Goal: Task Accomplishment & Management: Manage account settings

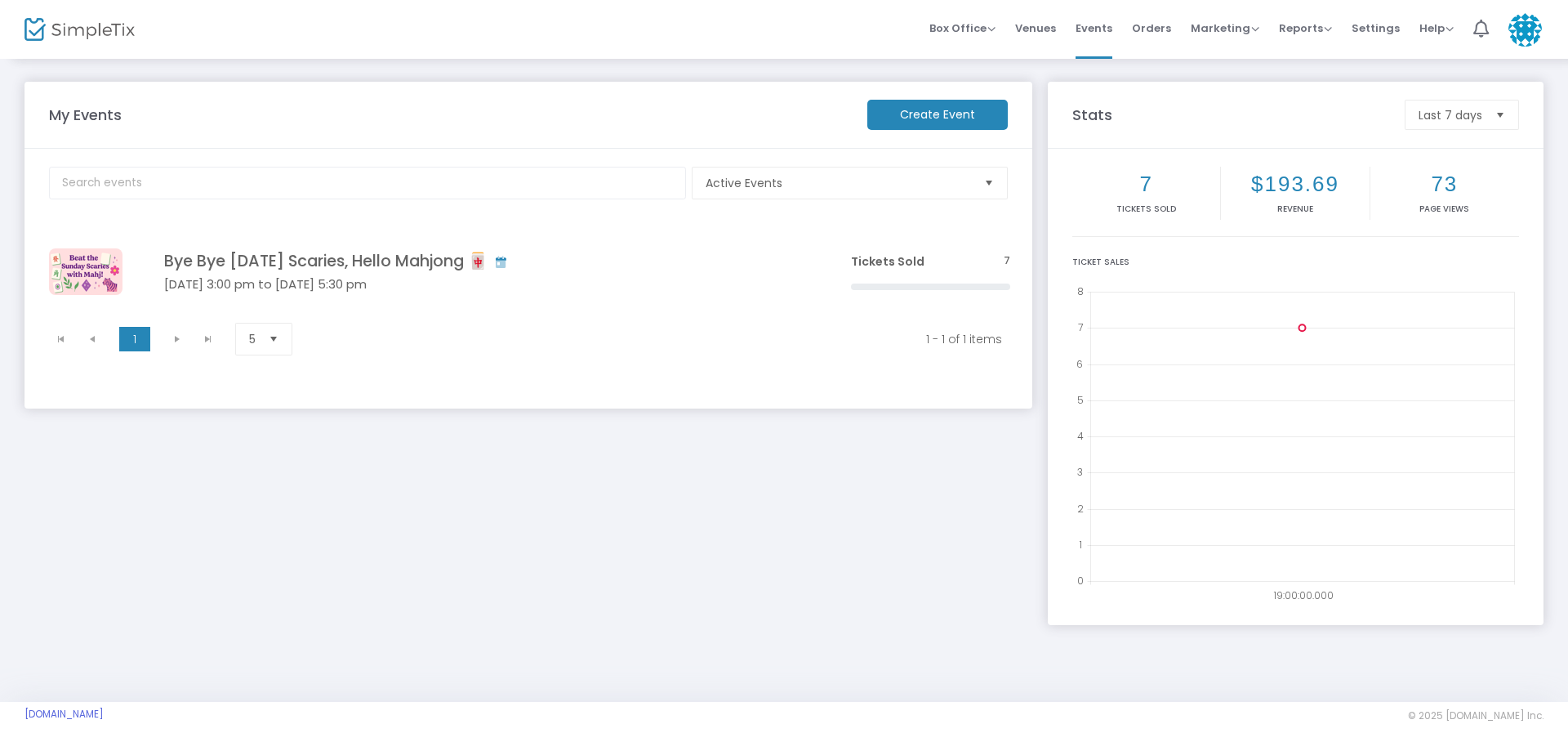
drag, startPoint x: 549, startPoint y: 288, endPoint x: 769, endPoint y: 449, distance: 272.6
click at [549, 288] on h5 "[DATE] 3:00 pm to [DATE] 5:30 pm" at bounding box center [483, 284] width 637 height 15
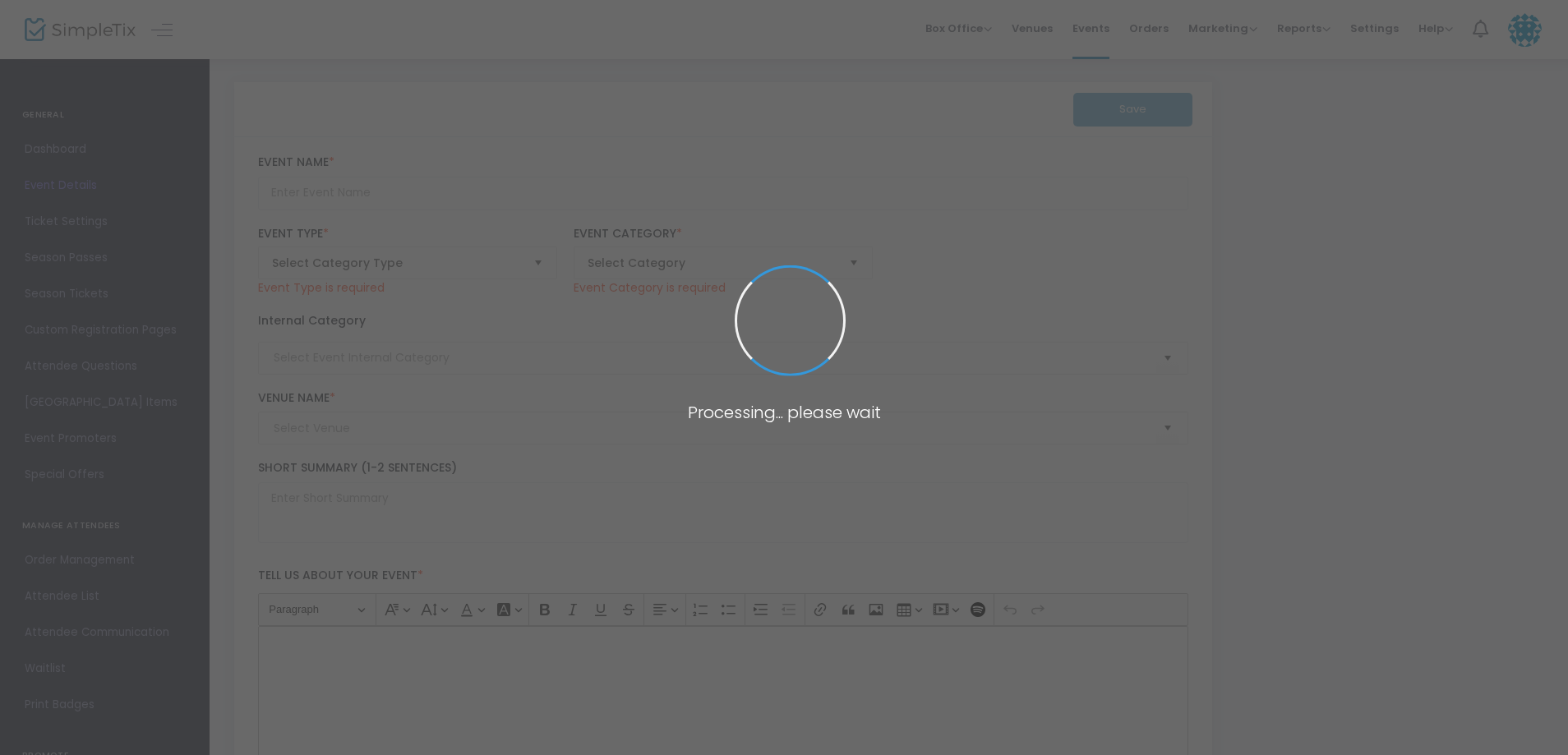
type input "Bye Bye [DATE] Scaries, Hello Mahjong 🀄"
type textarea "Beat the [DATE] Scaries: Mahjong Style 🎉Before the workweek creeps in, we’re ch…"
type input "Buy Tickets"
type input "[PERSON_NAME] Residence"
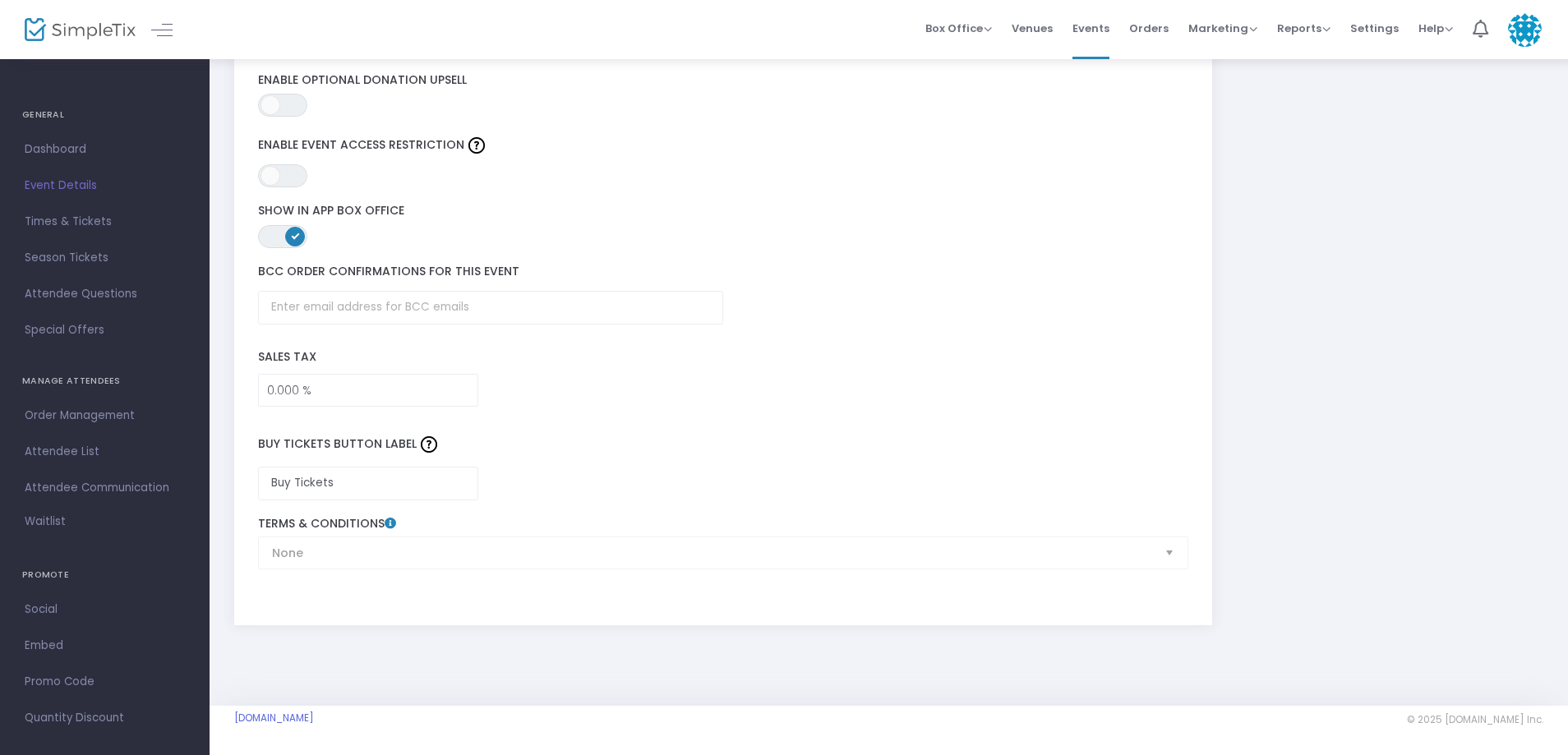
scroll to position [2046, 0]
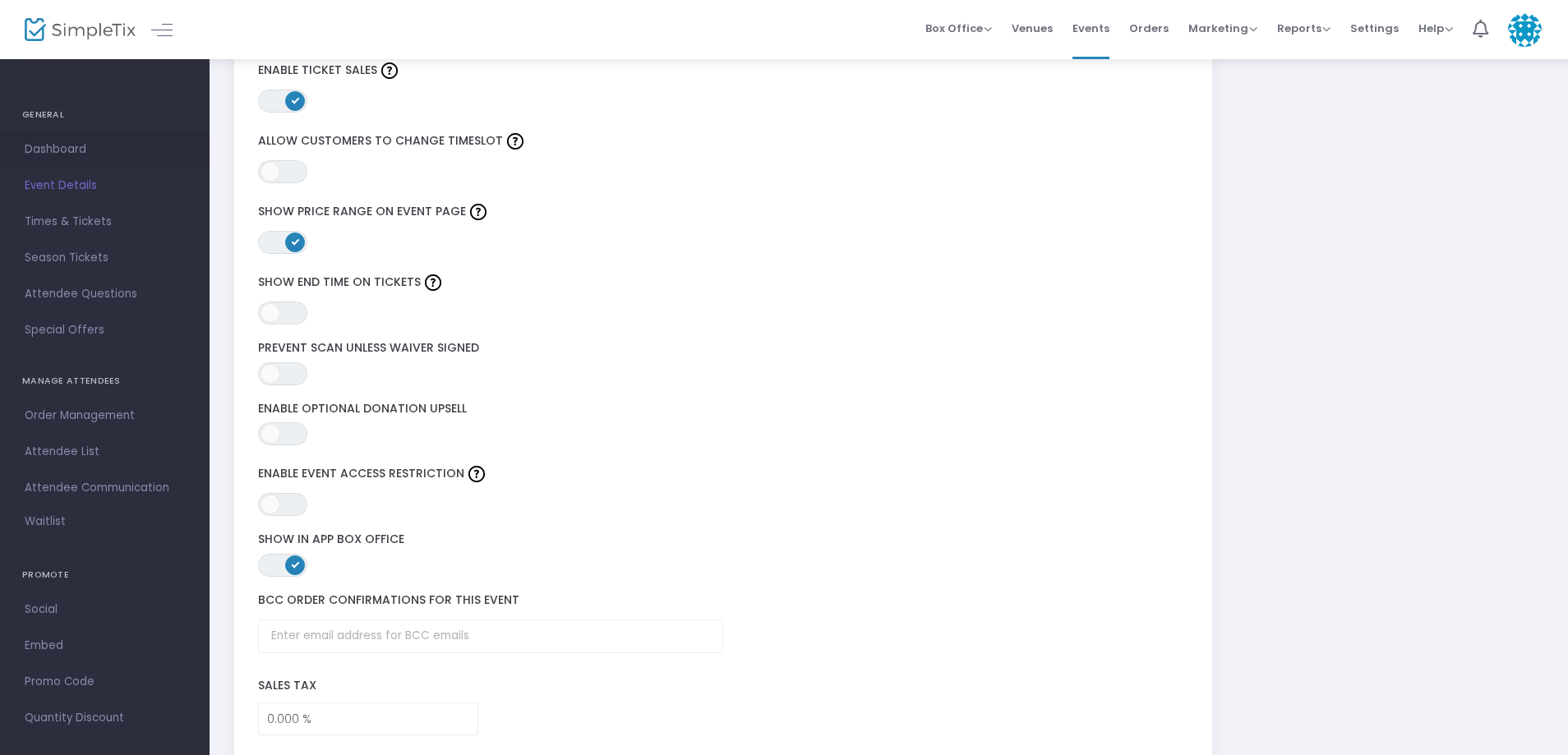
click at [88, 157] on span "Dashboard" at bounding box center [104, 149] width 160 height 22
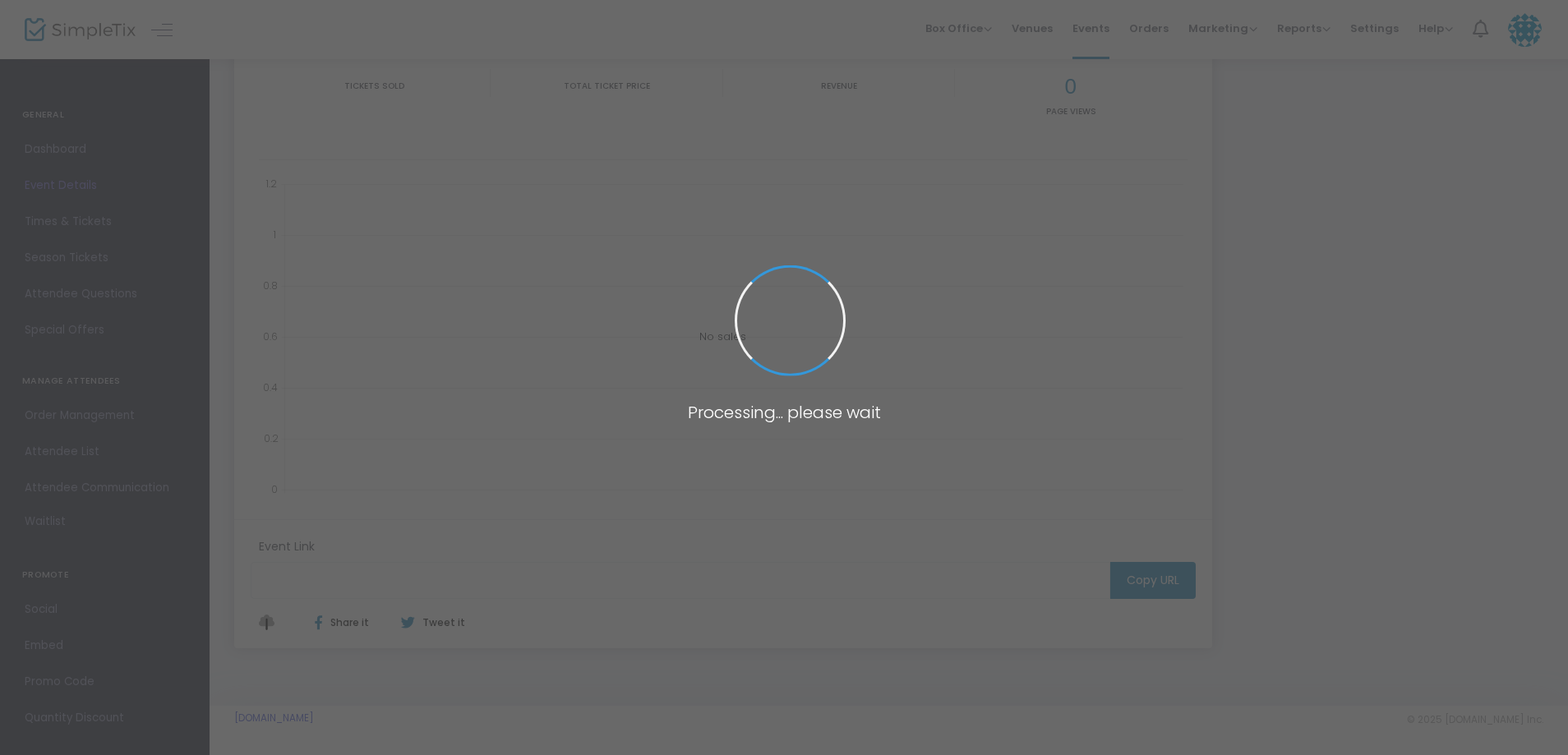
type input "[URL][DOMAIN_NAME][DATE]"
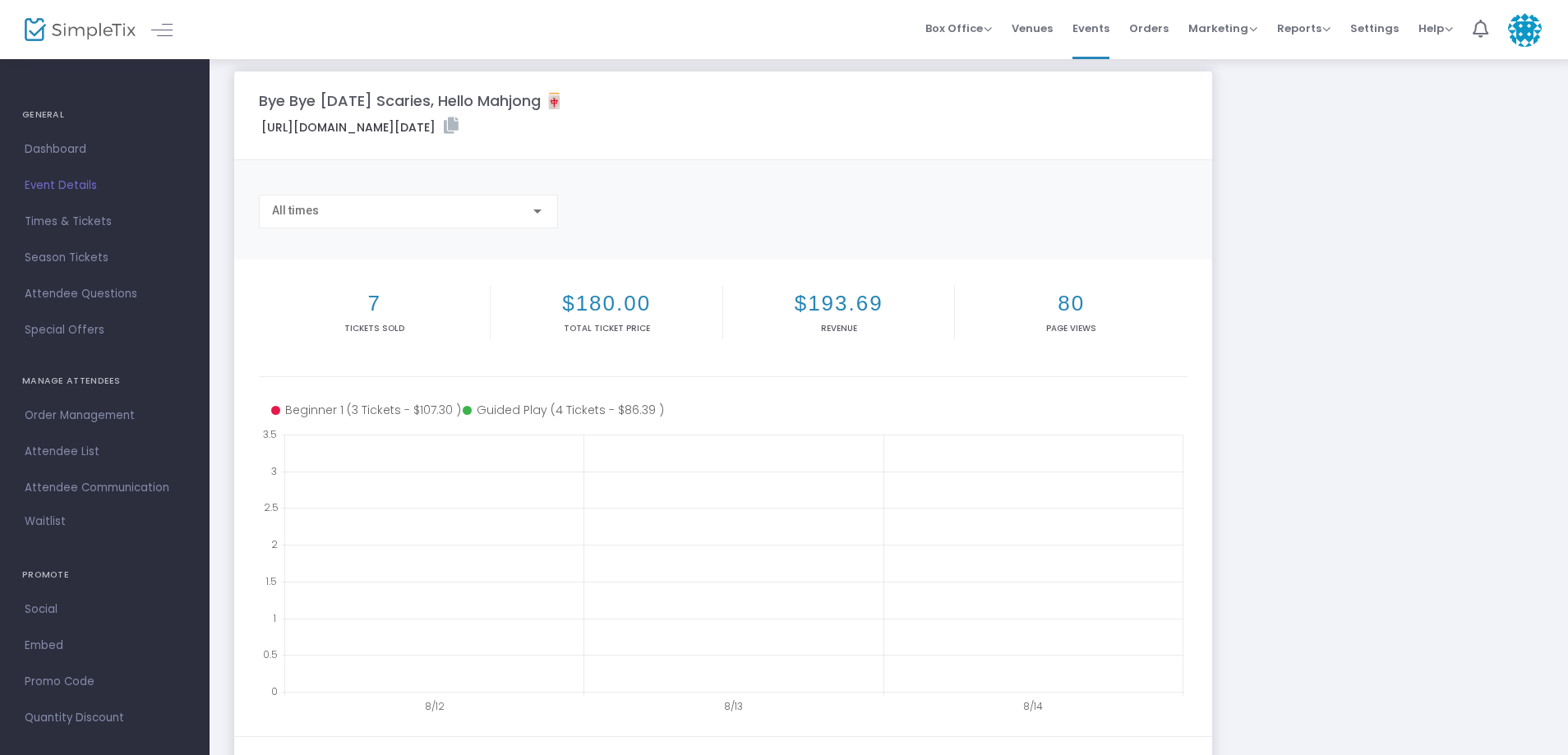
scroll to position [0, 0]
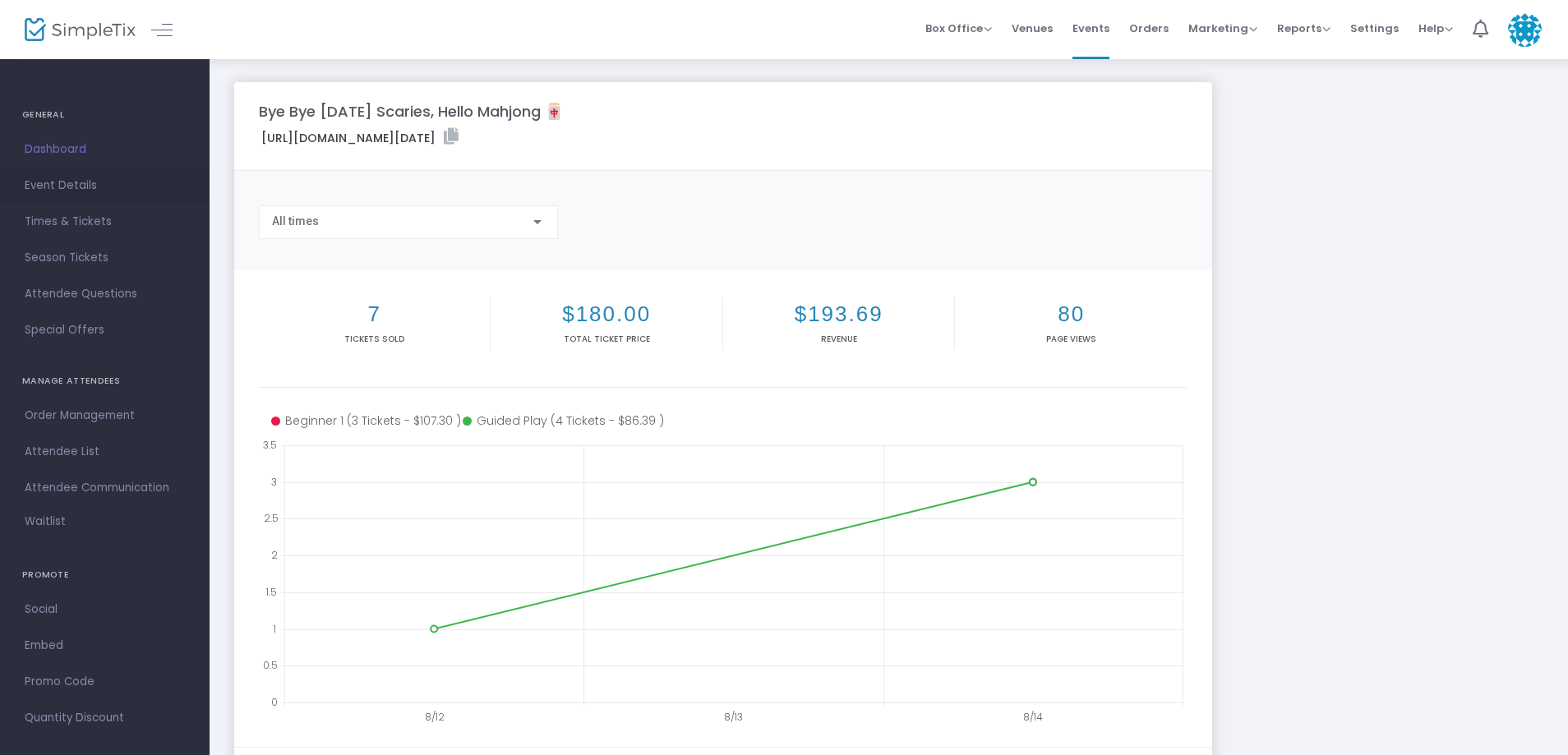
click at [73, 187] on span "Event Details" at bounding box center [104, 186] width 160 height 22
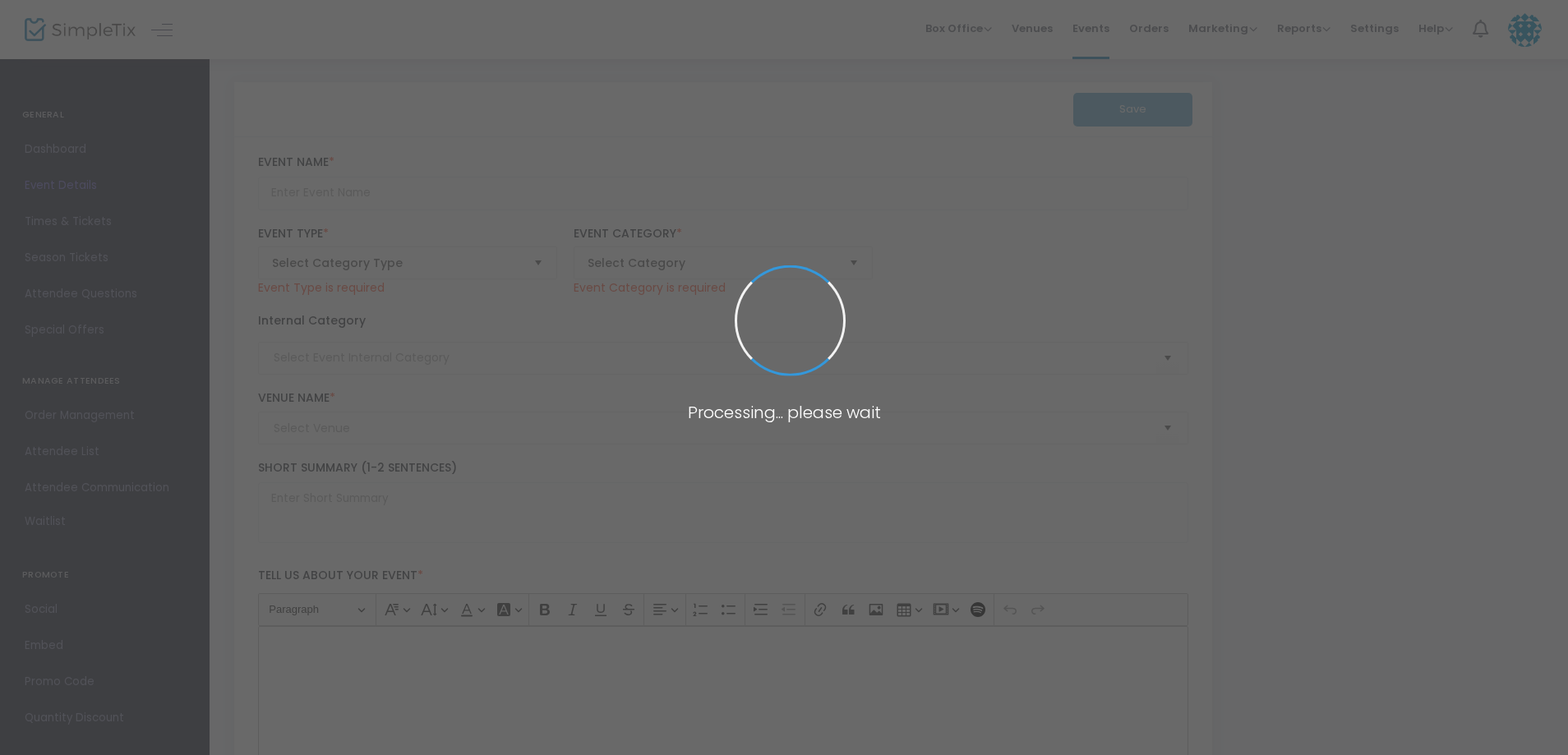
type input "Bye Bye [DATE] Scaries, Hello Mahjong 🀄"
type textarea "Beat the [DATE] Scaries: Mahjong Style 🎉Before the workweek creeps in, we’re ch…"
type input "Buy Tickets"
type input "[PERSON_NAME] Residence"
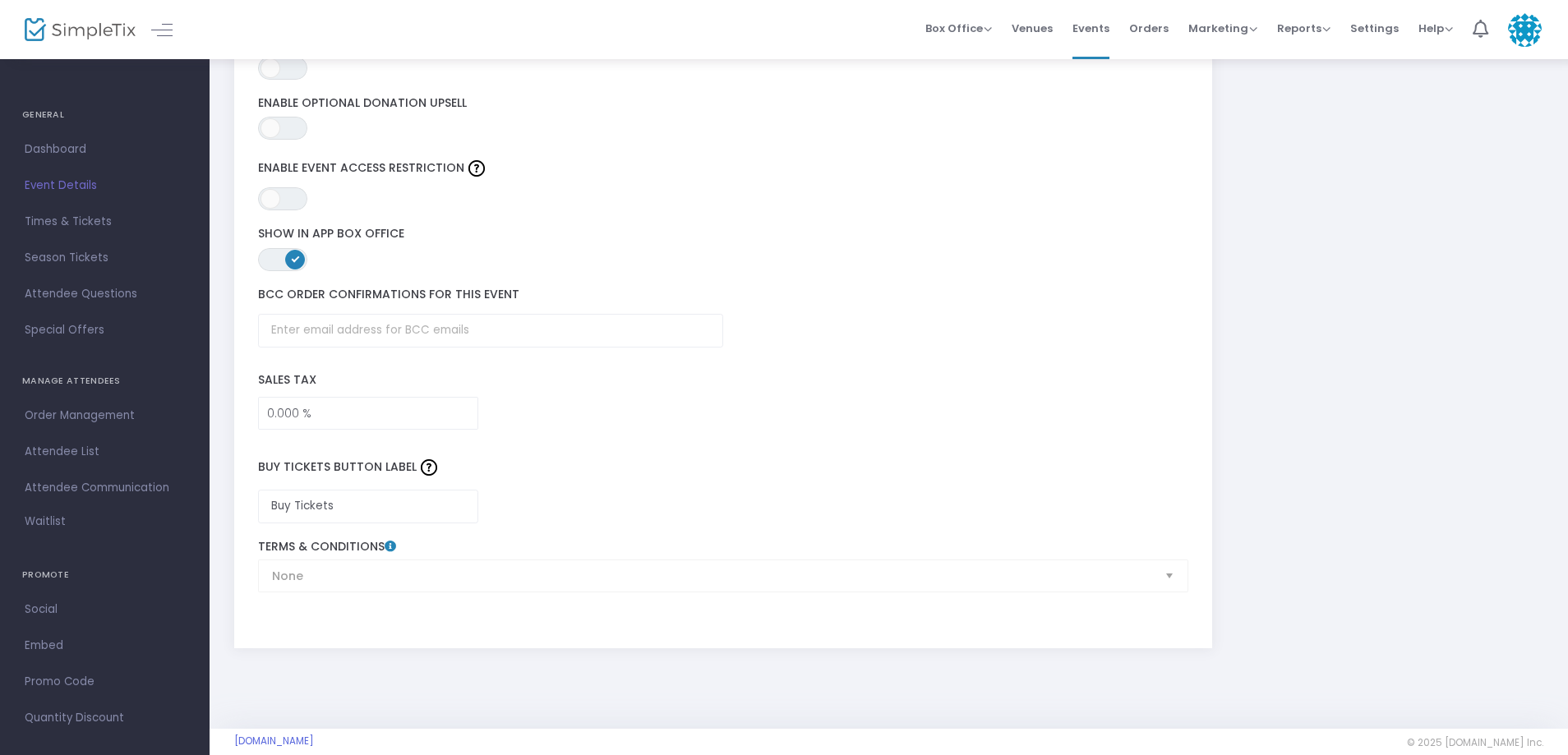
scroll to position [2374, 0]
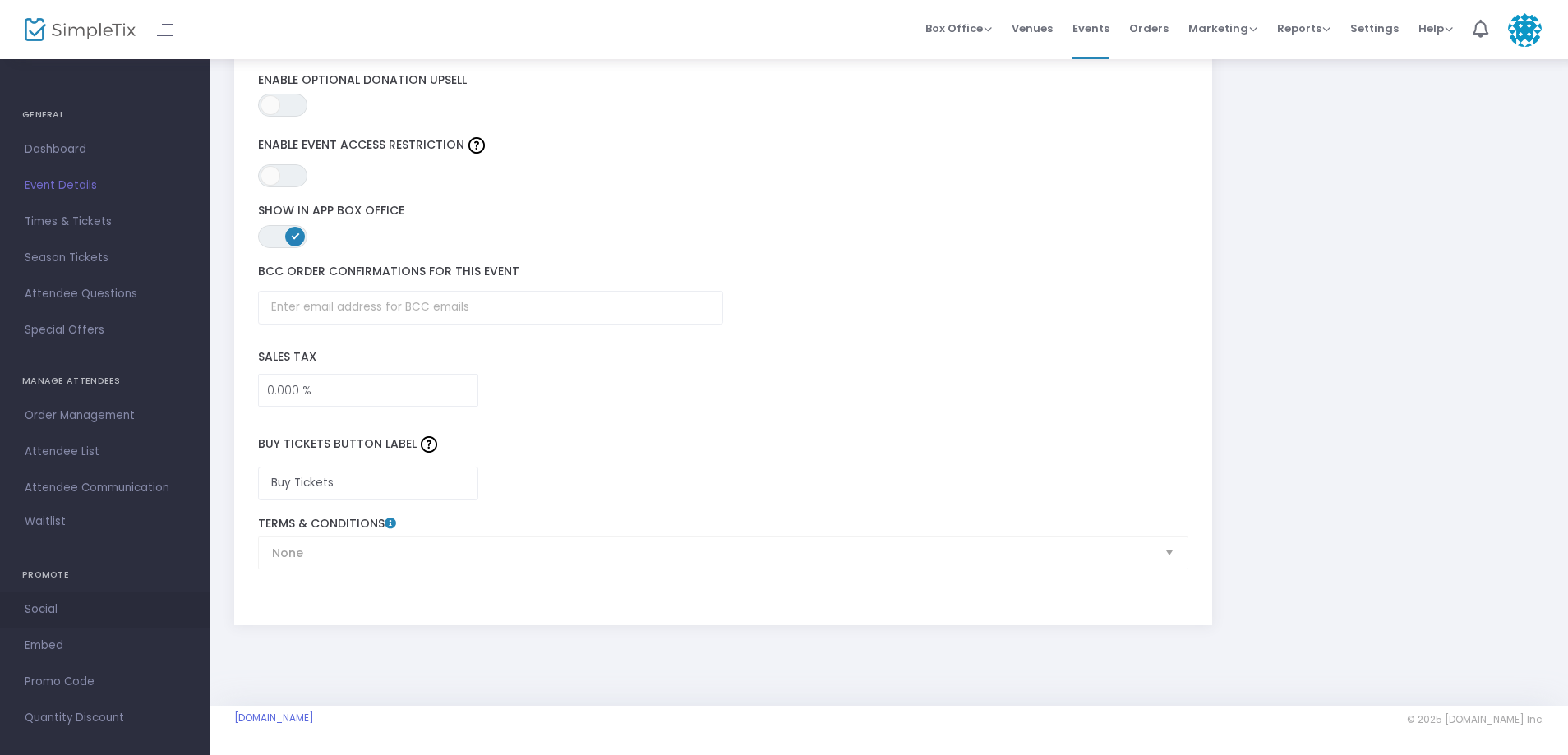
click at [66, 609] on span "Social" at bounding box center [104, 610] width 160 height 22
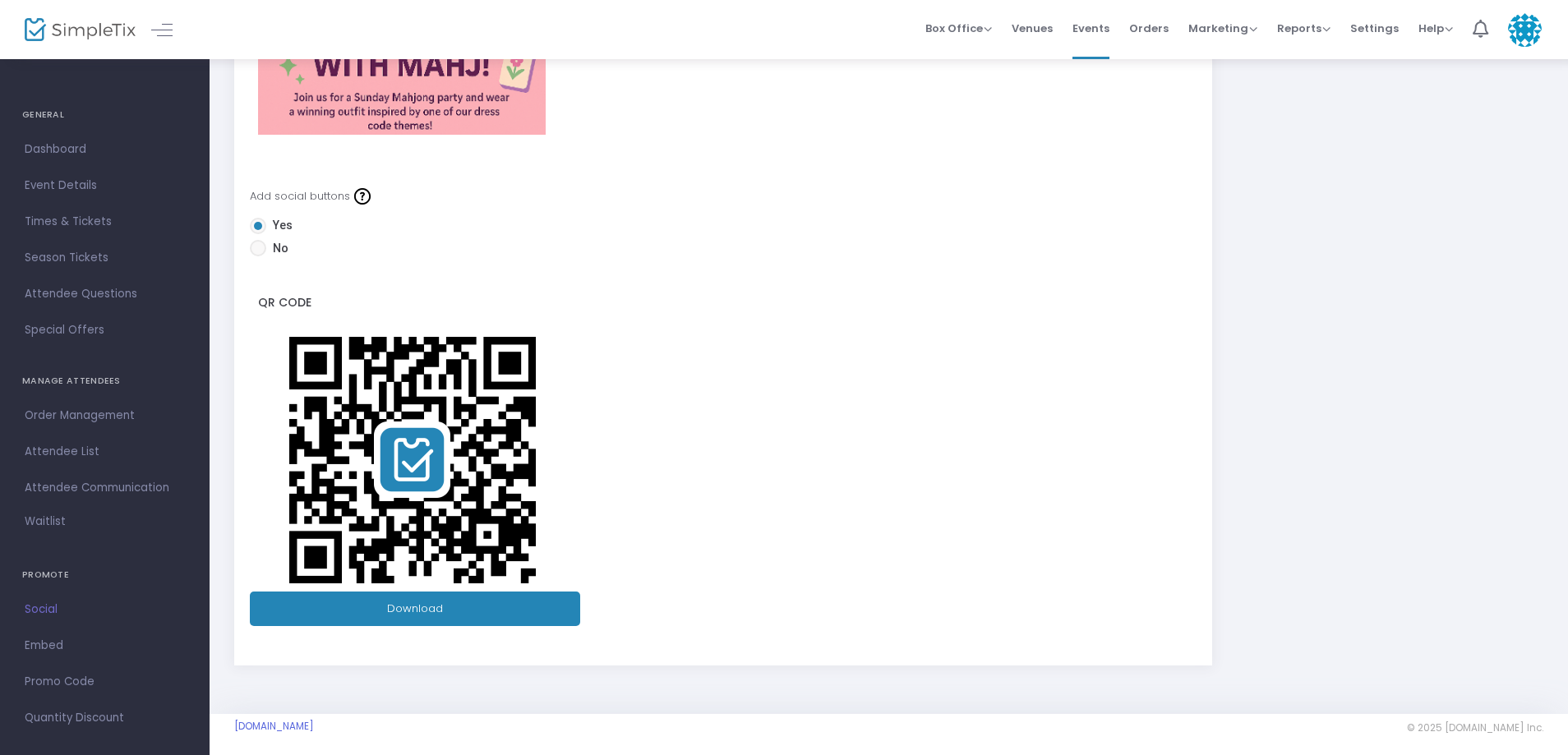
scroll to position [266, 0]
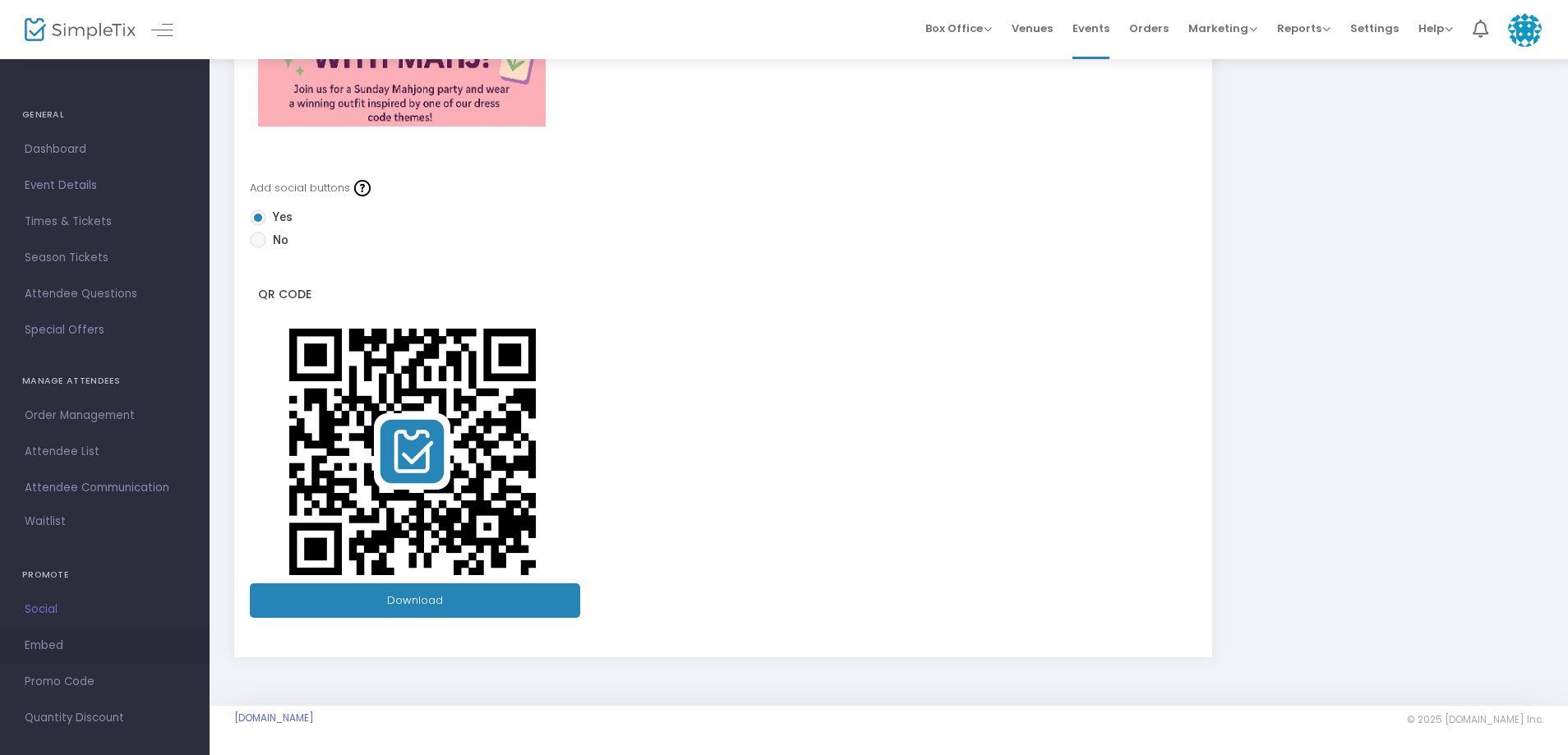
click at [57, 653] on span "Embed" at bounding box center [104, 646] width 160 height 22
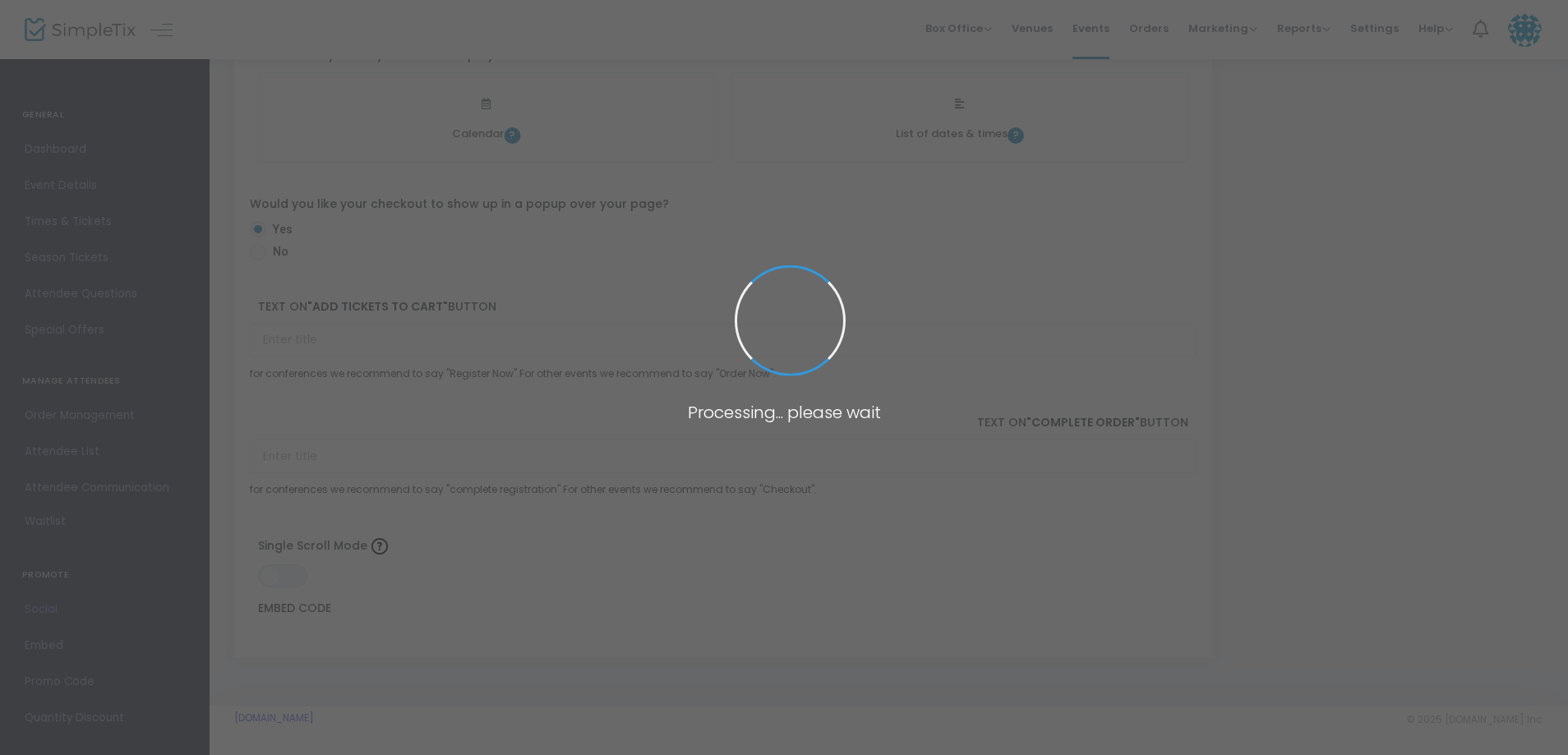
scroll to position [94, 0]
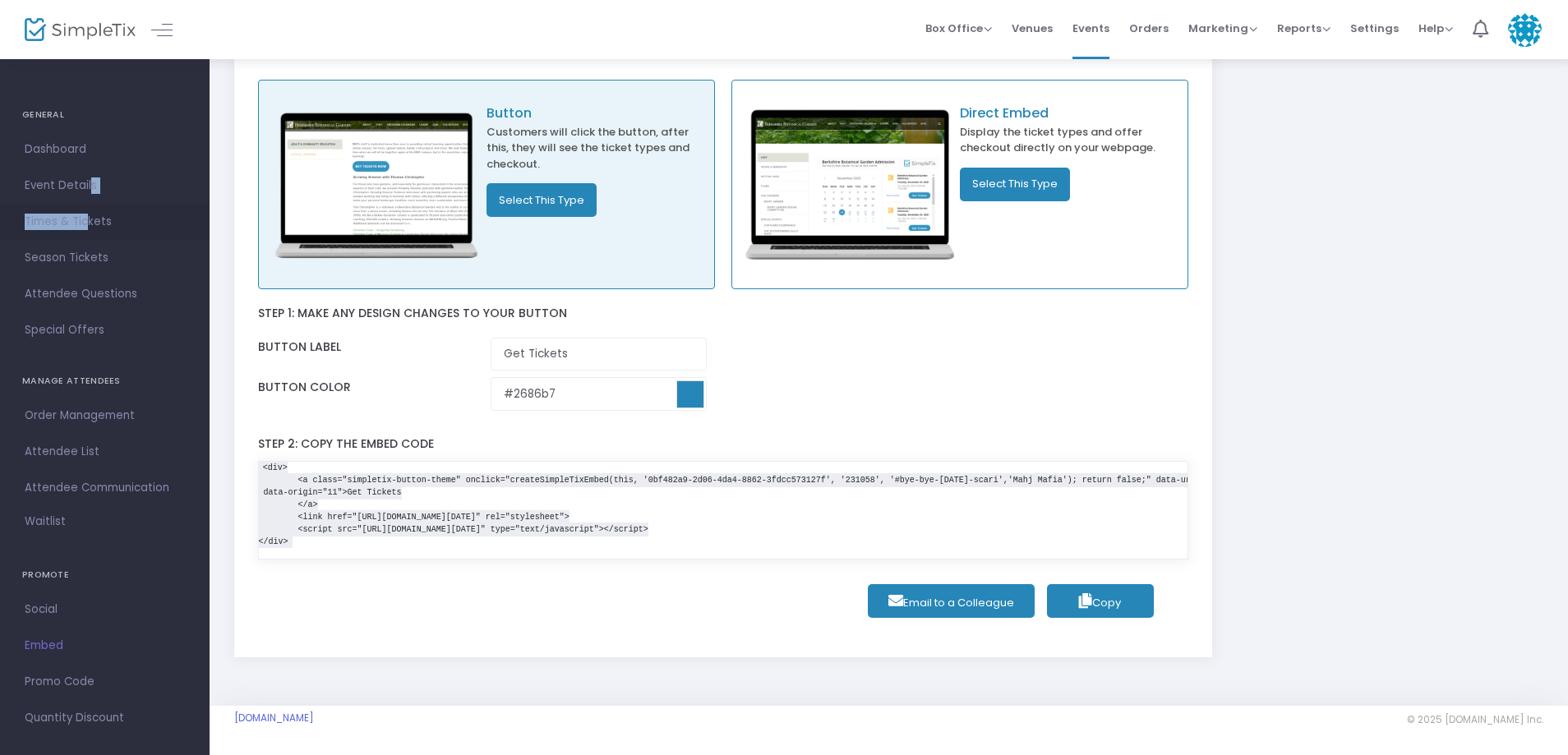
drag, startPoint x: 87, startPoint y: 193, endPoint x: 87, endPoint y: 221, distance: 28.0
click at [87, 221] on ul "GENERAL Dashboard Event Details Times & Tickets Season Passes Season Tickets Cu…" at bounding box center [104, 408] width 210 height 703
click at [87, 221] on span "Times & Tickets" at bounding box center [104, 222] width 160 height 22
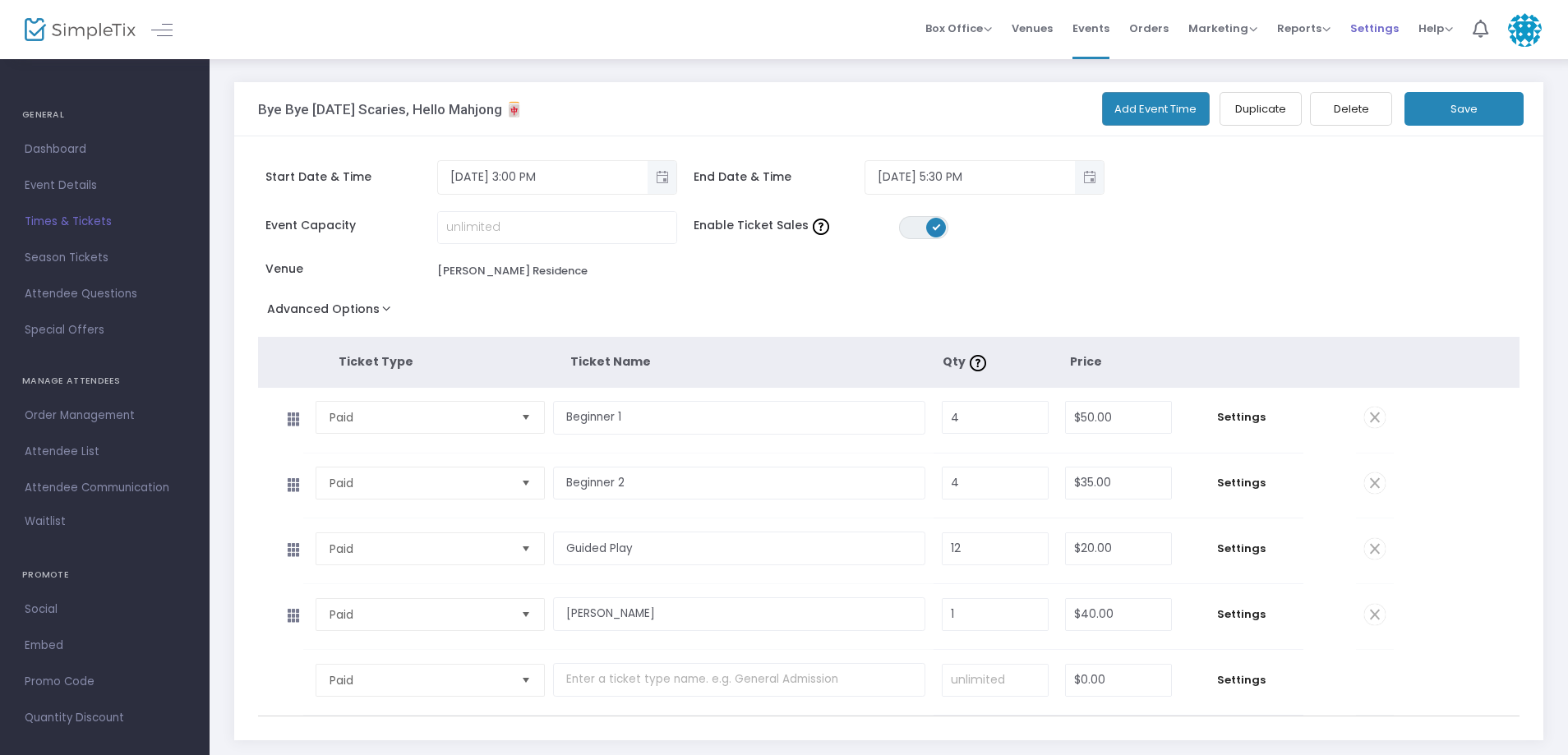
click at [1381, 29] on span "Settings" at bounding box center [1373, 29] width 48 height 42
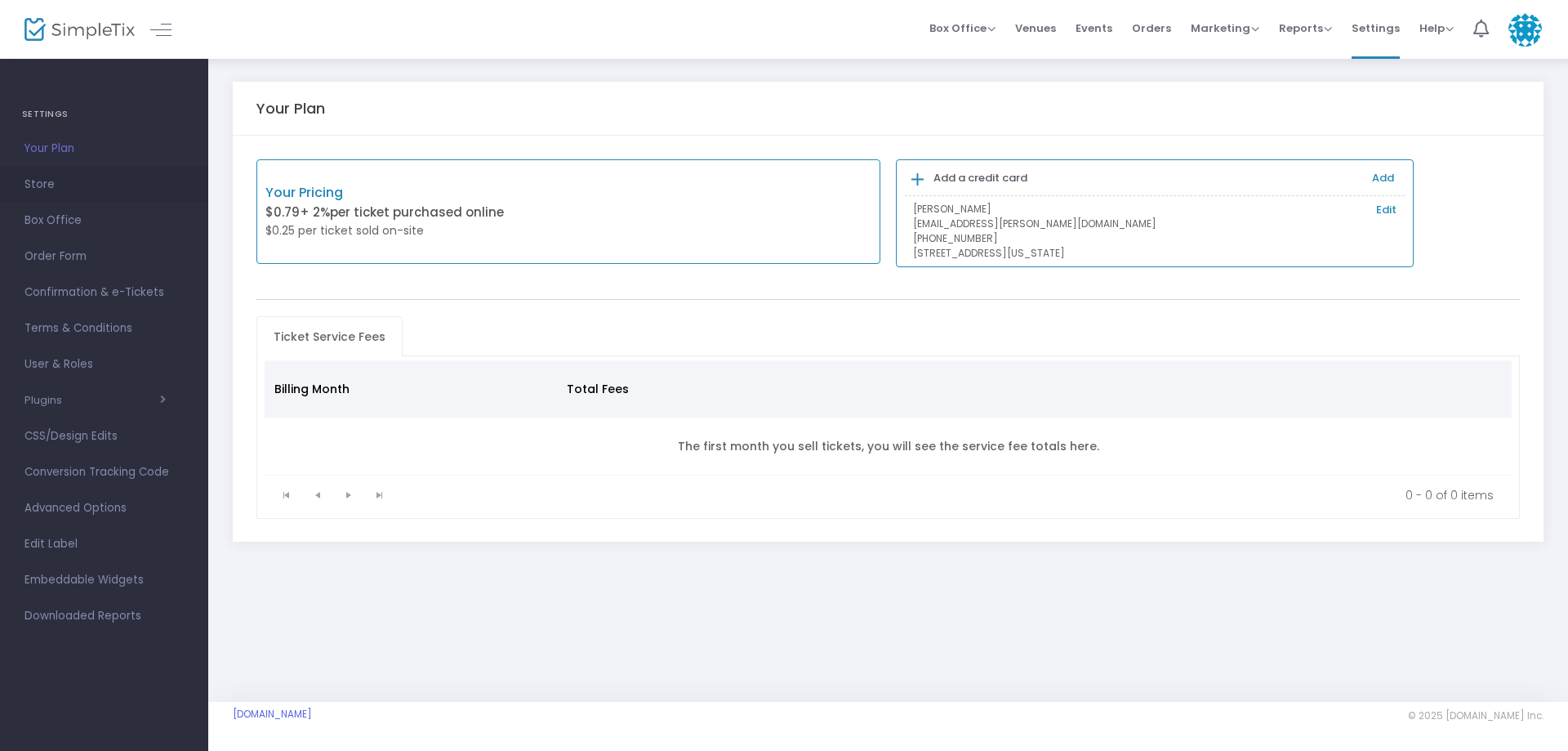
click at [86, 188] on span "Store" at bounding box center [104, 185] width 159 height 22
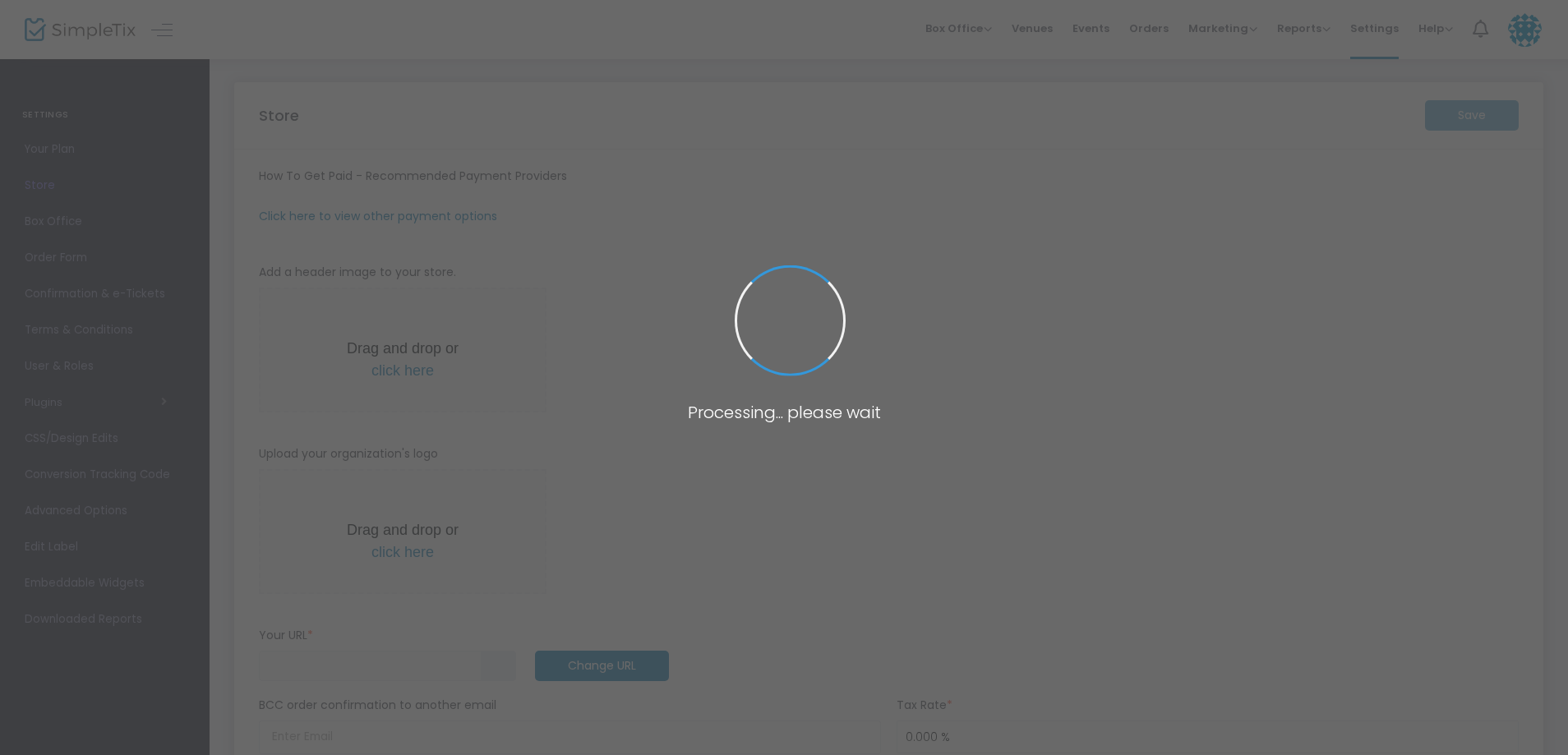
type input "[URL]"
radio input "false"
radio input "true"
type input "Mahj Mafia"
type input "[PHONE_NUMBER]"
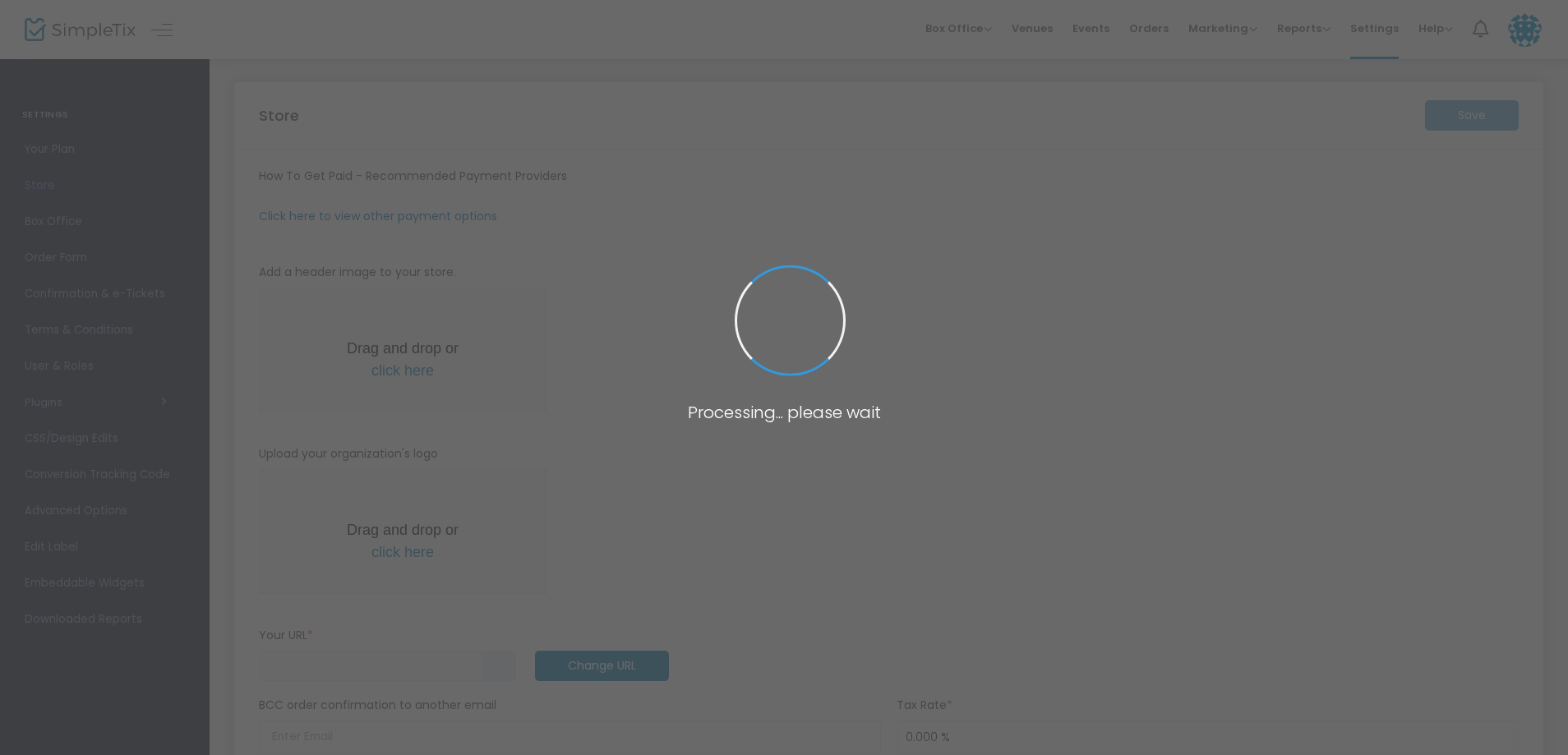
type input "[DOMAIN_NAME][URL]"
type input "MahjMafiaTX"
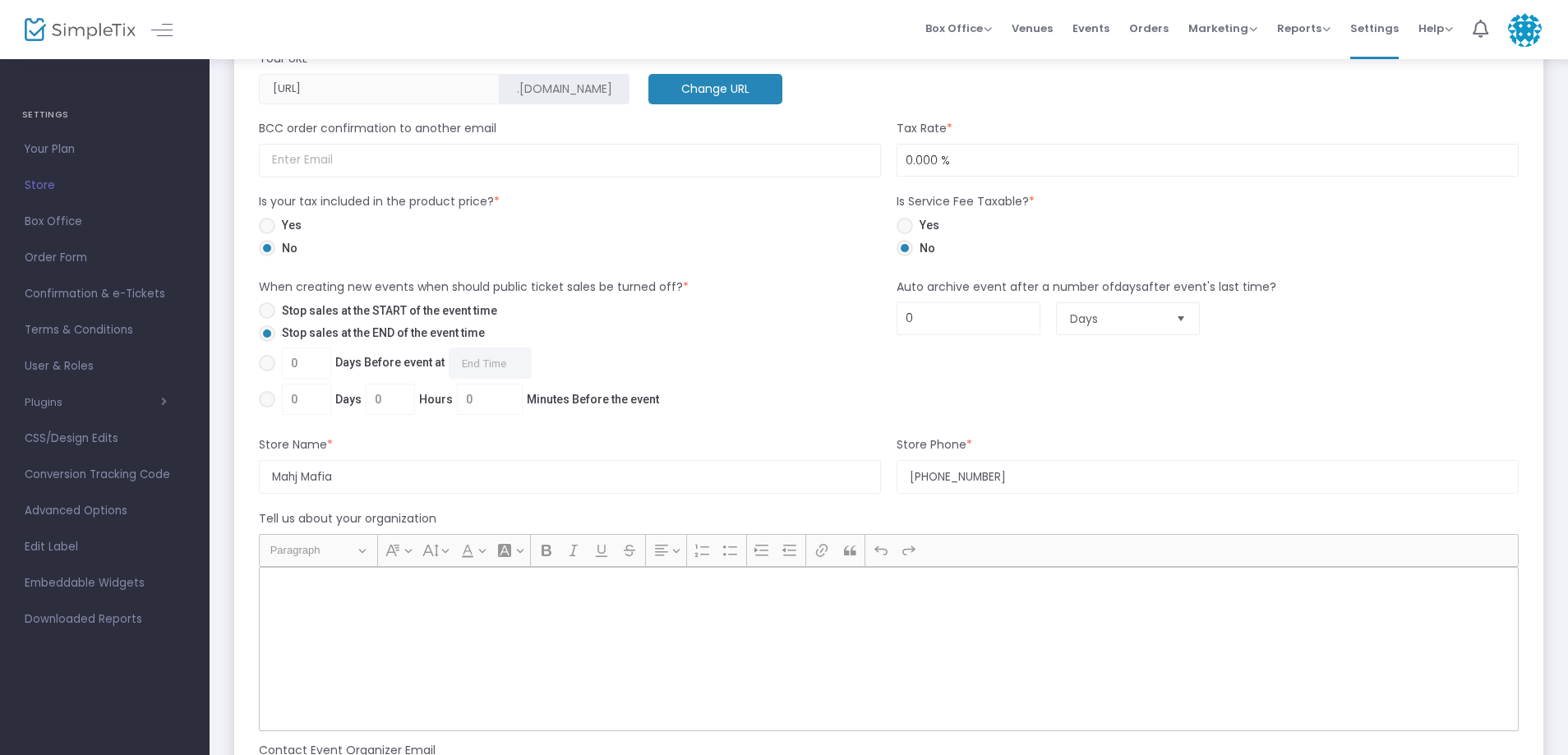
scroll to position [1068, 0]
click at [292, 588] on p "Rich Text Editor, main" at bounding box center [888, 583] width 1244 height 17
click at [367, 488] on input "Mahj Mafia" at bounding box center [570, 474] width 622 height 33
click at [1026, 474] on input "[PHONE_NUMBER]" at bounding box center [1207, 474] width 622 height 33
click at [575, 602] on div "Rich Text Editor, main" at bounding box center [888, 646] width 1259 height 164
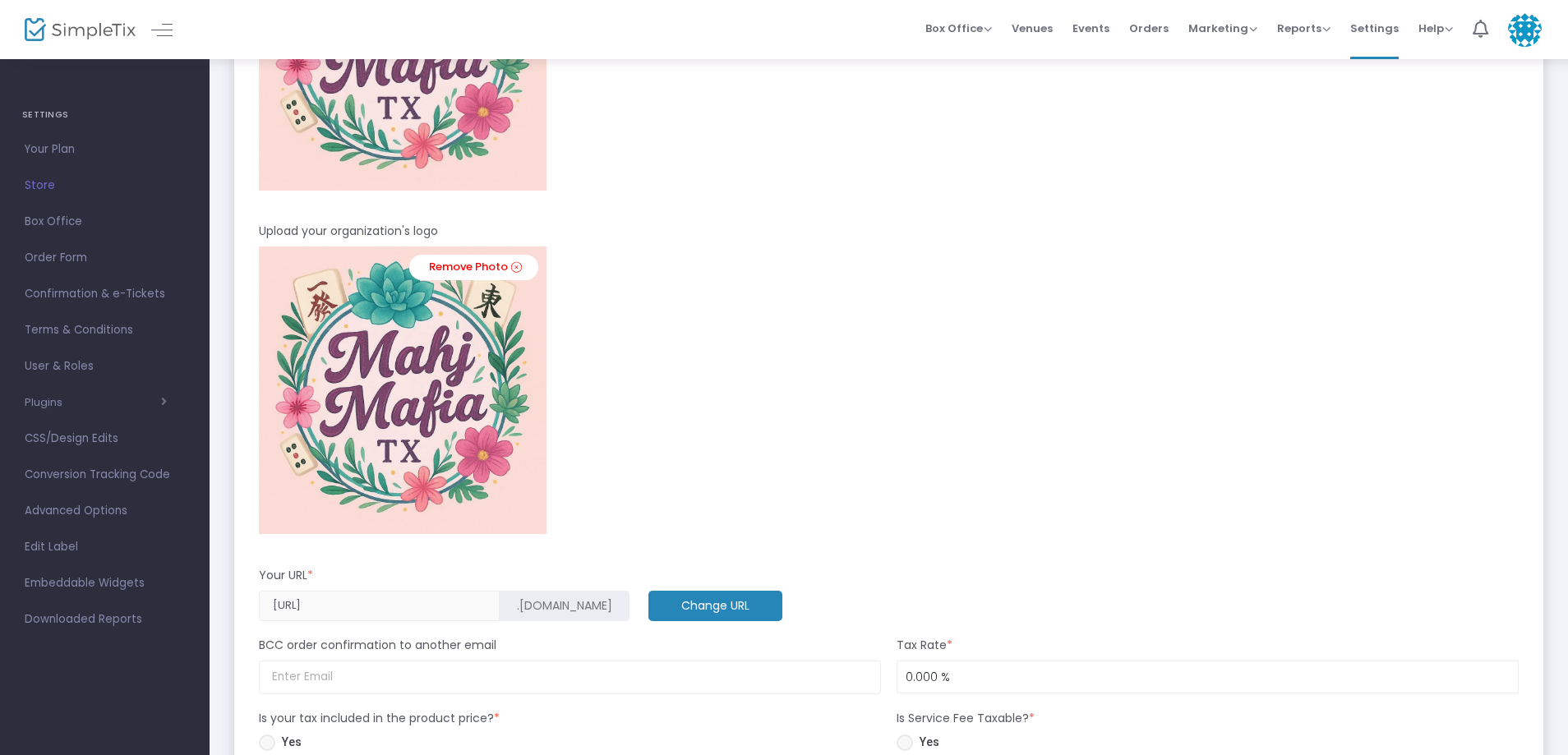
scroll to position [56, 0]
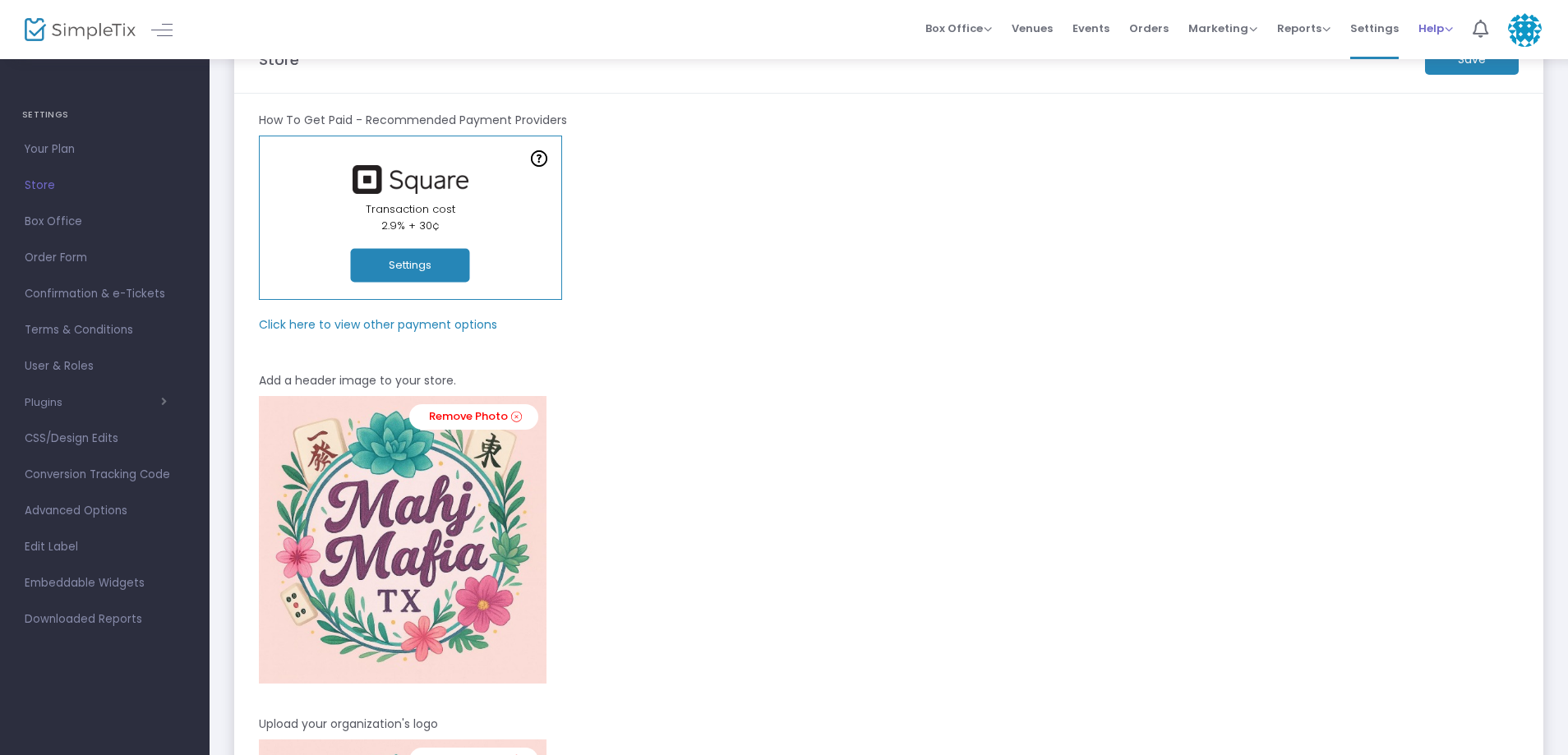
click at [1450, 33] on span "Help" at bounding box center [1435, 29] width 34 height 16
click at [1449, 79] on li "Contact Support" at bounding box center [1478, 87] width 121 height 32
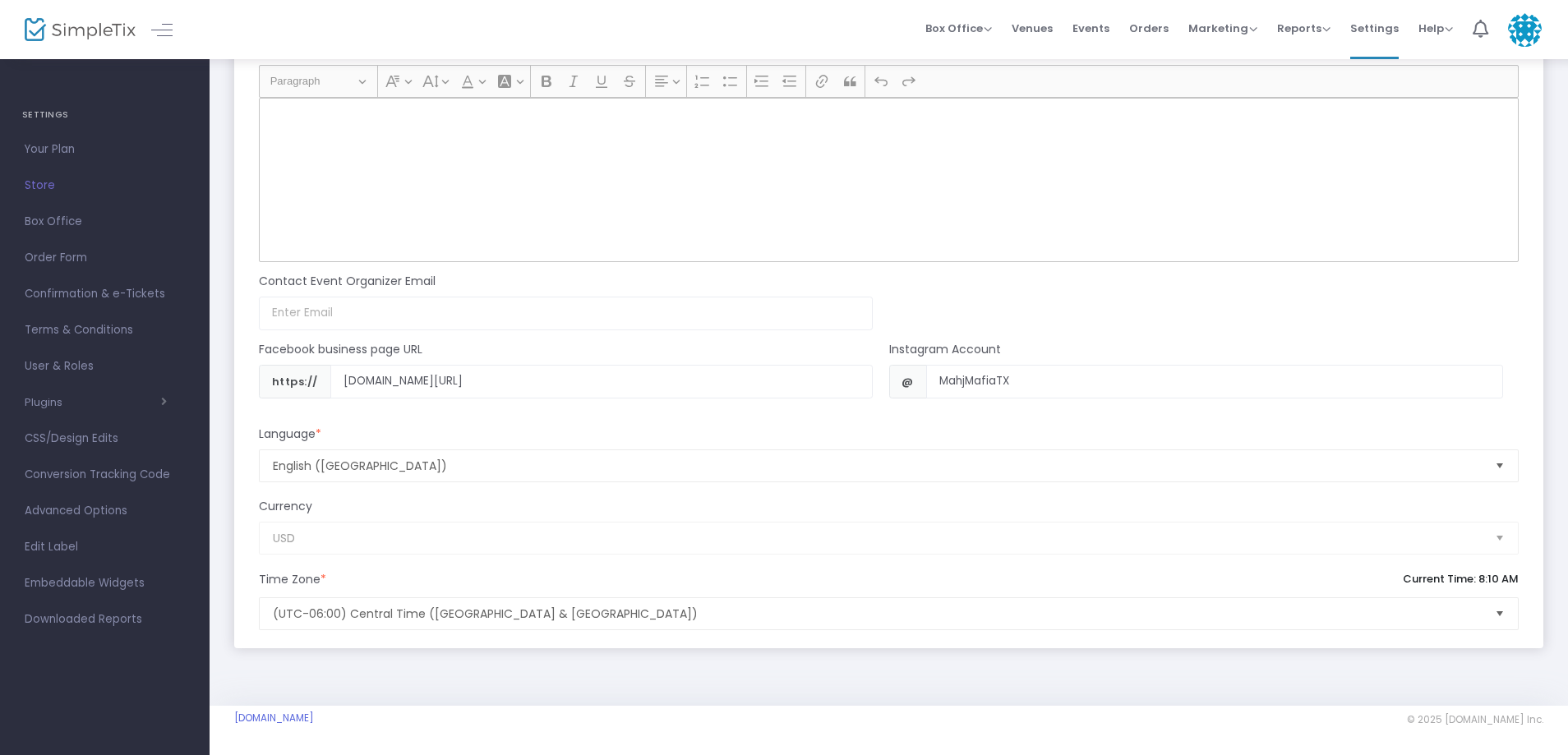
scroll to position [1124, 0]
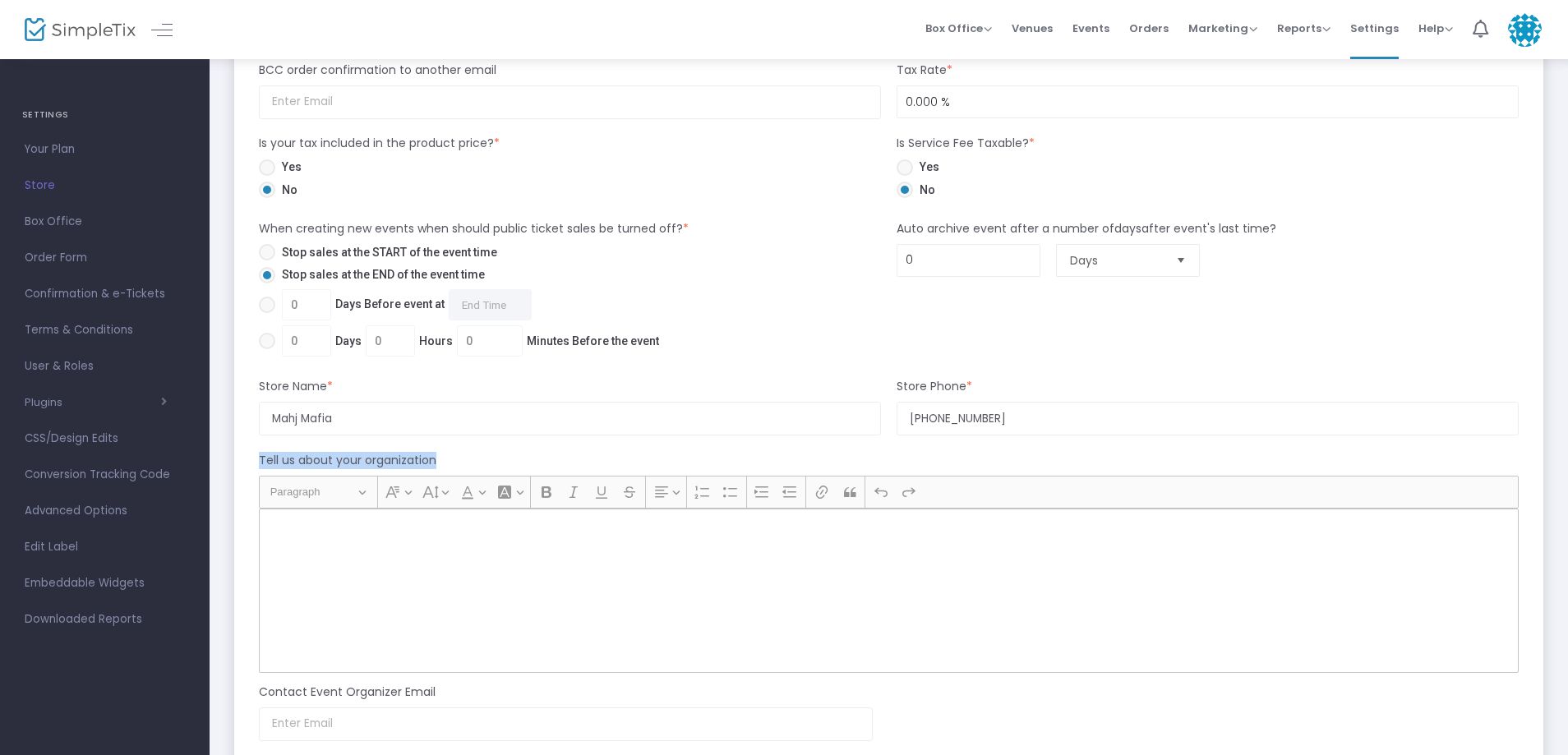
drag, startPoint x: 461, startPoint y: 456, endPoint x: 259, endPoint y: 462, distance: 202.1
click at [259, 462] on div "Tell us about your organization" at bounding box center [888, 463] width 1276 height 24
copy m-panel-subtitle "Tell us about your organization"
click at [309, 532] on p "Rich Text Editor, main" at bounding box center [888, 527] width 1244 height 17
click at [242, 526] on m-panel-content "How To Get Paid - Recommended Payment Providers Online Orders Transaction cost …" at bounding box center [888, 41] width 1308 height 2032
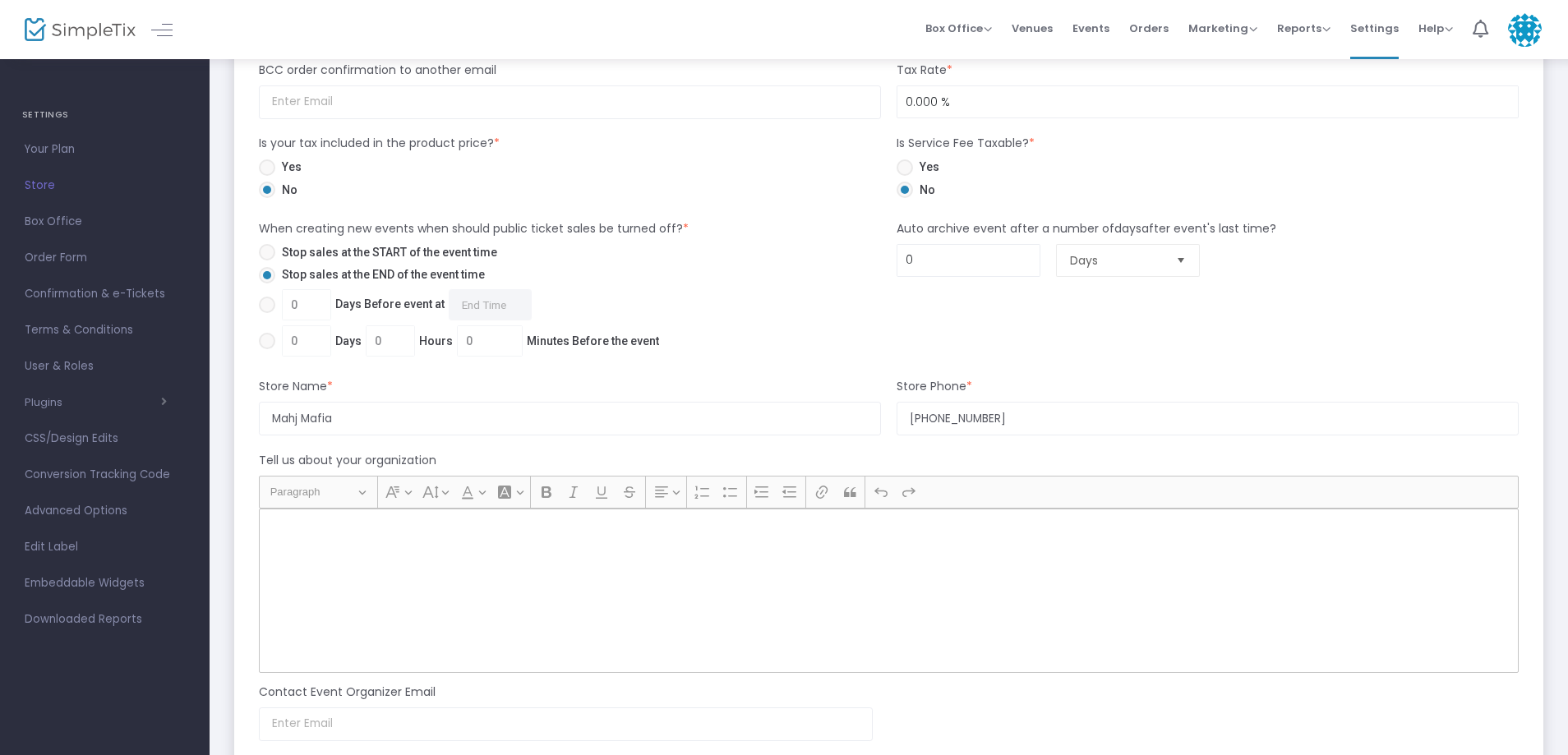
click at [372, 536] on div "Rich Text Editor, main" at bounding box center [888, 590] width 1259 height 164
click at [298, 535] on p "Rich Text Editor, main" at bounding box center [888, 527] width 1244 height 17
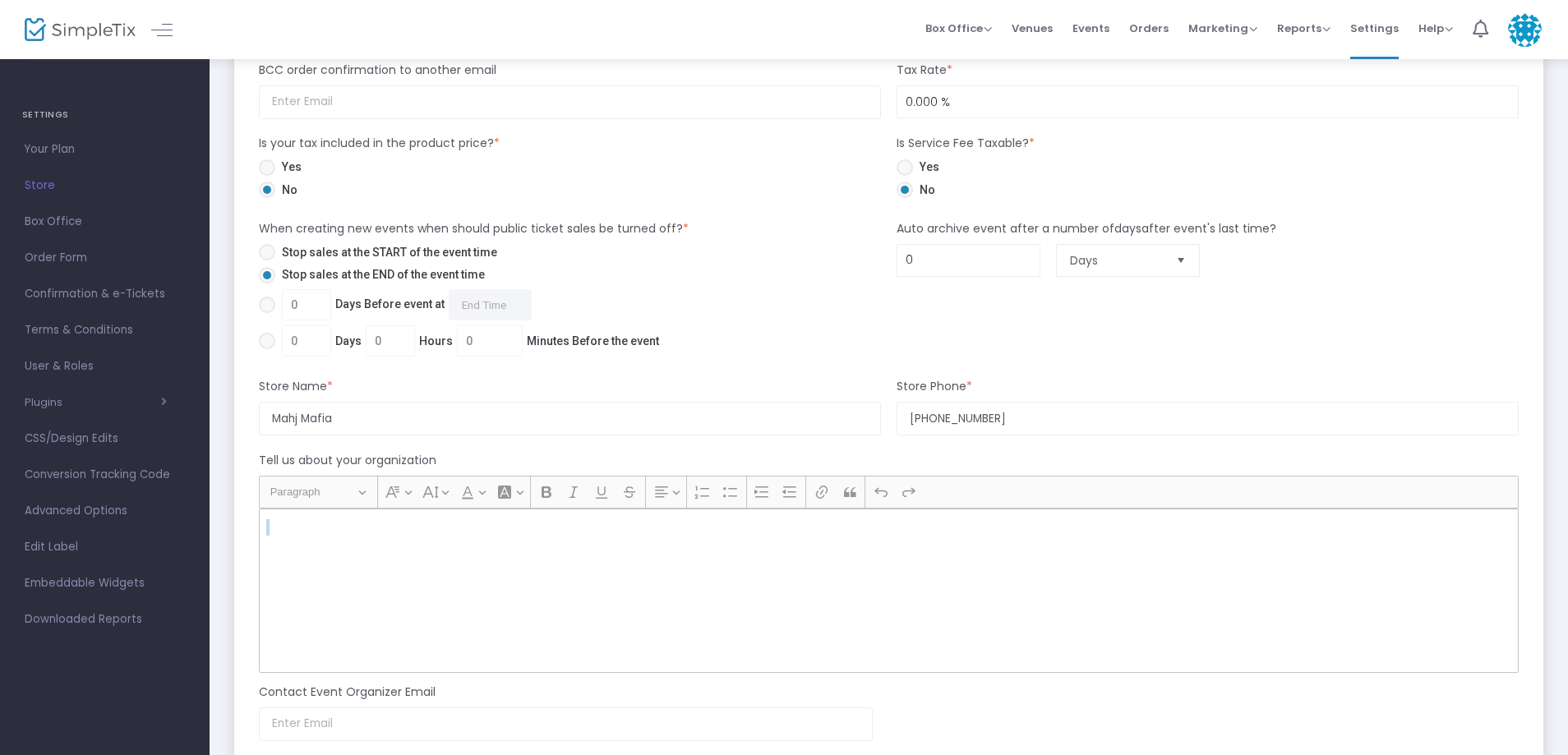
click at [298, 535] on p "Rich Text Editor, main" at bounding box center [888, 527] width 1244 height 17
click at [289, 543] on div "Rich Text Editor, main" at bounding box center [888, 590] width 1259 height 164
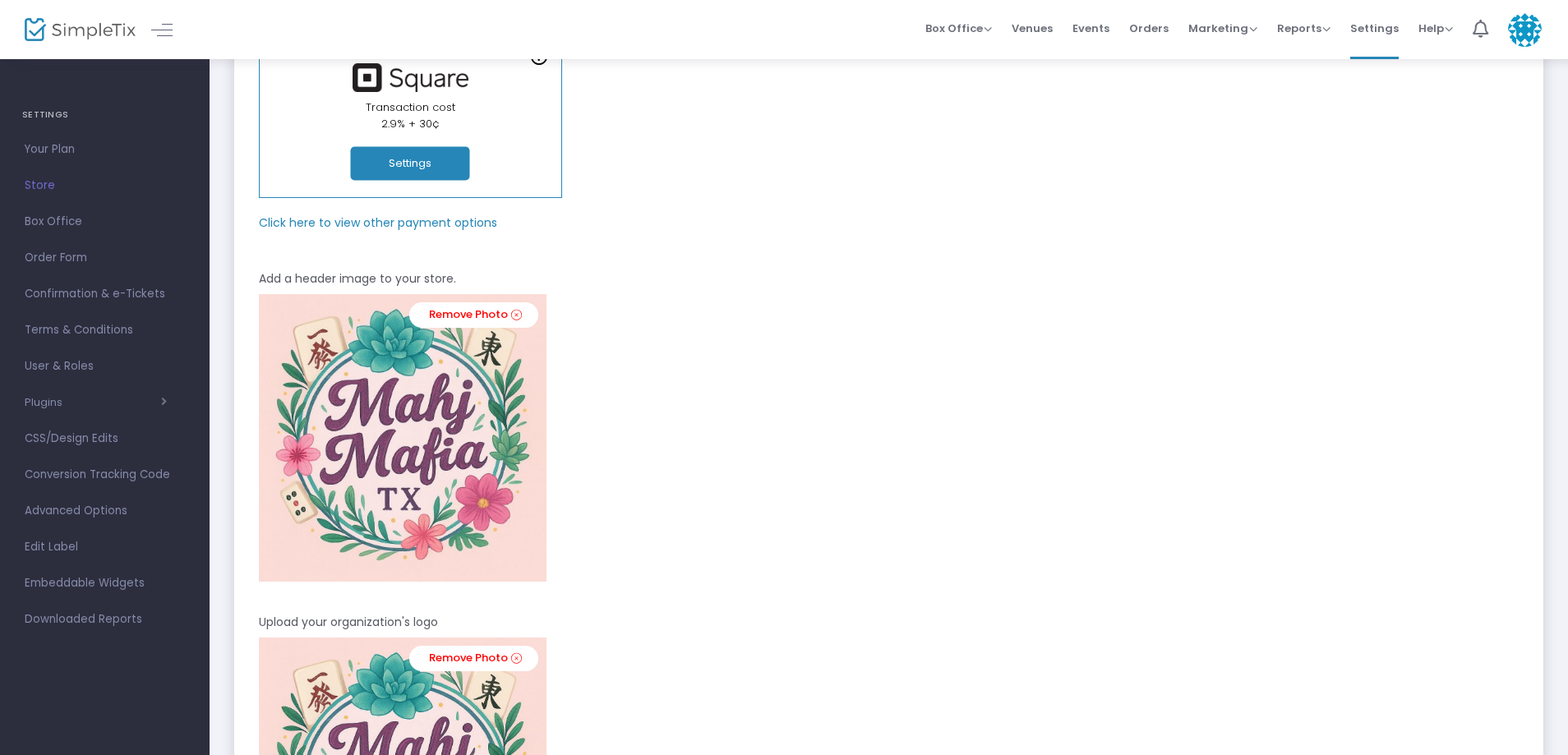
scroll to position [0, 0]
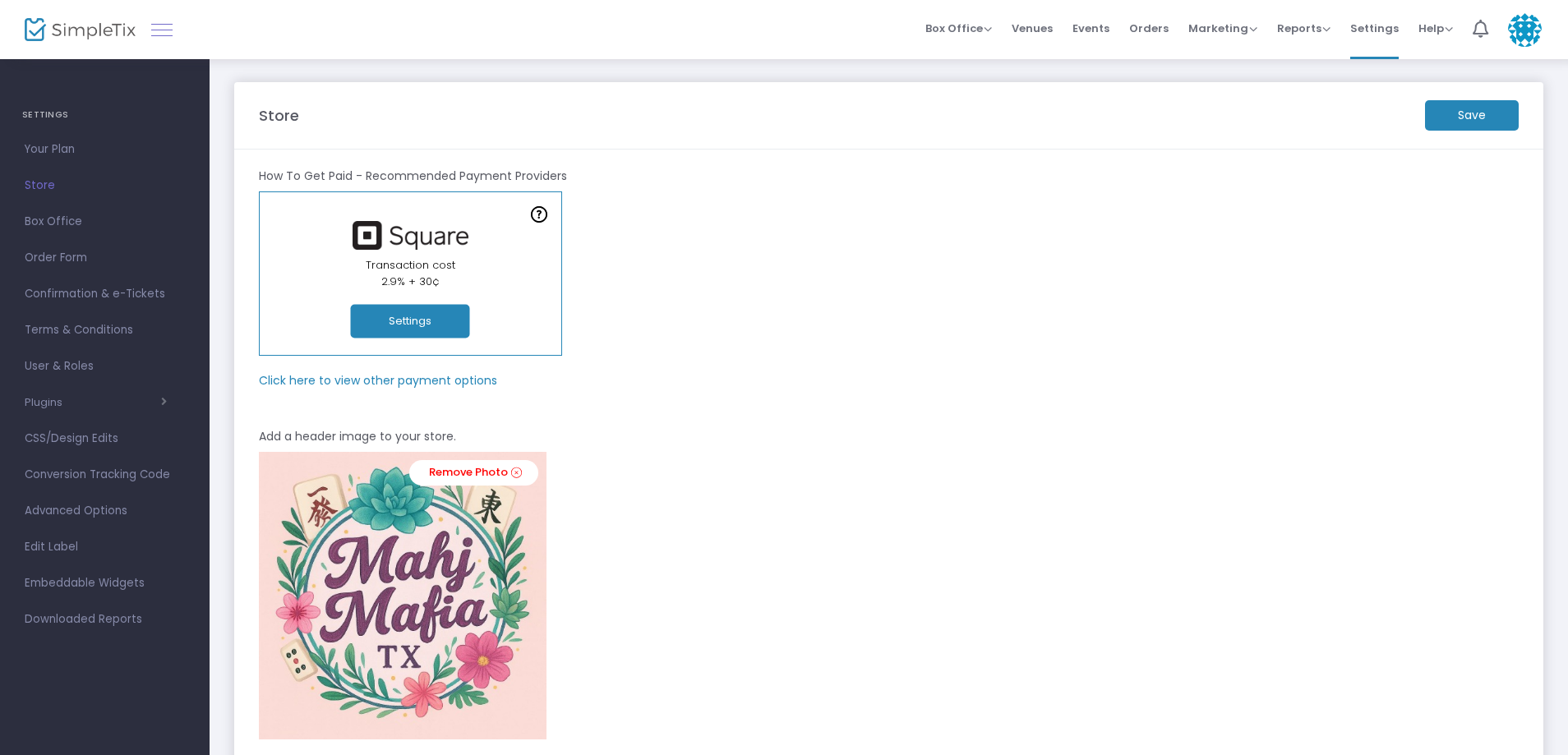
click at [167, 28] on link at bounding box center [162, 29] width 22 height 22
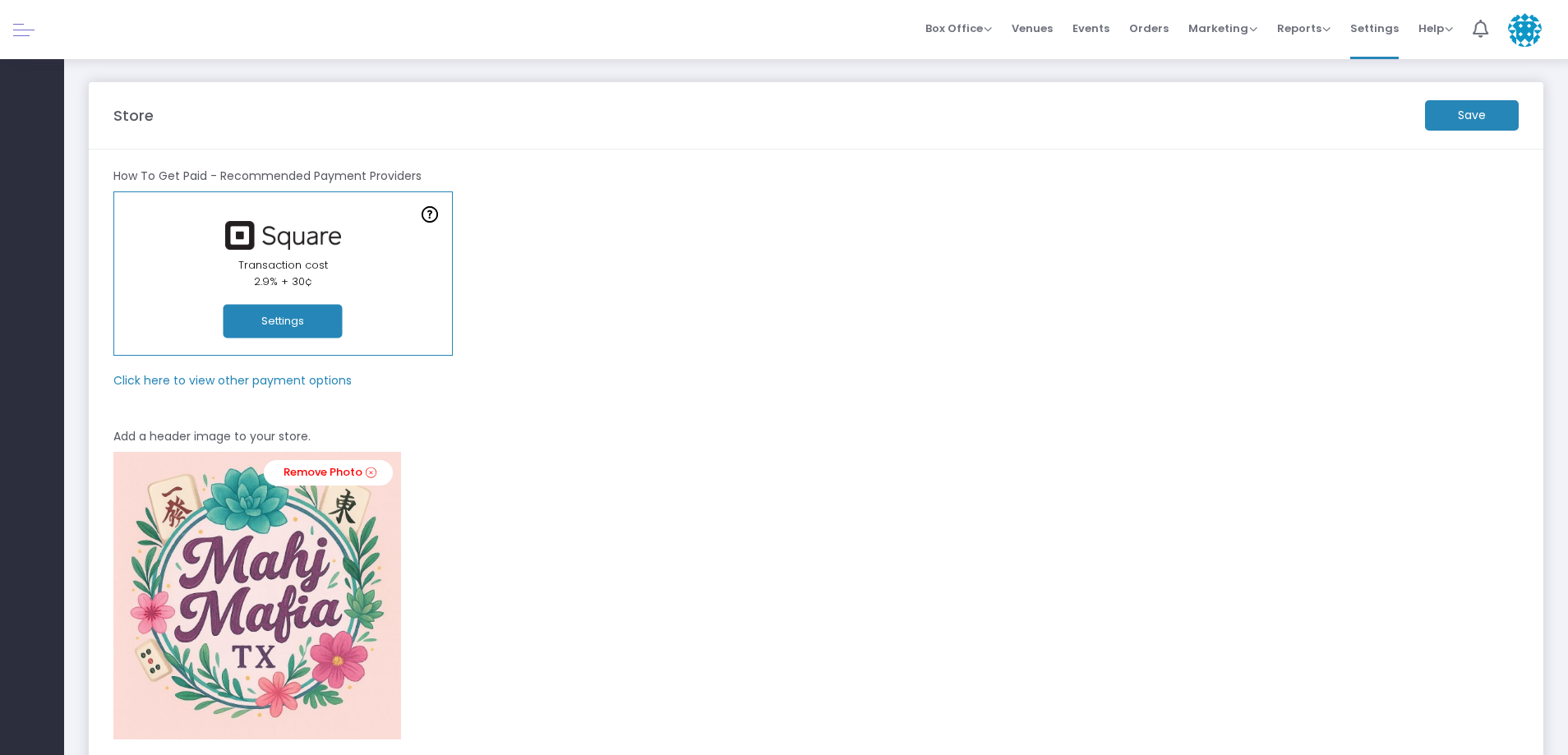
click at [28, 32] on link at bounding box center [24, 29] width 22 height 22
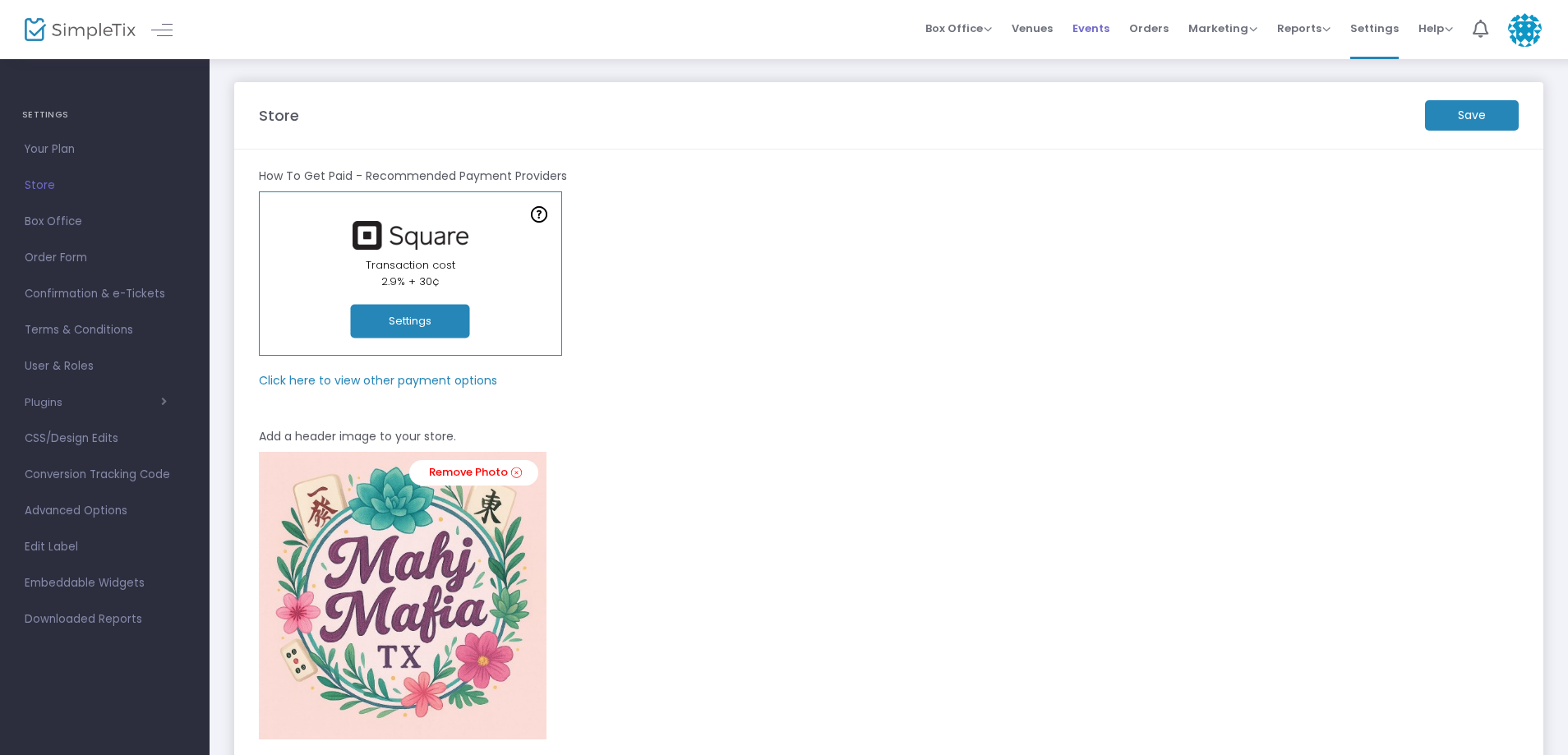
click at [1084, 28] on span "Events" at bounding box center [1091, 29] width 37 height 42
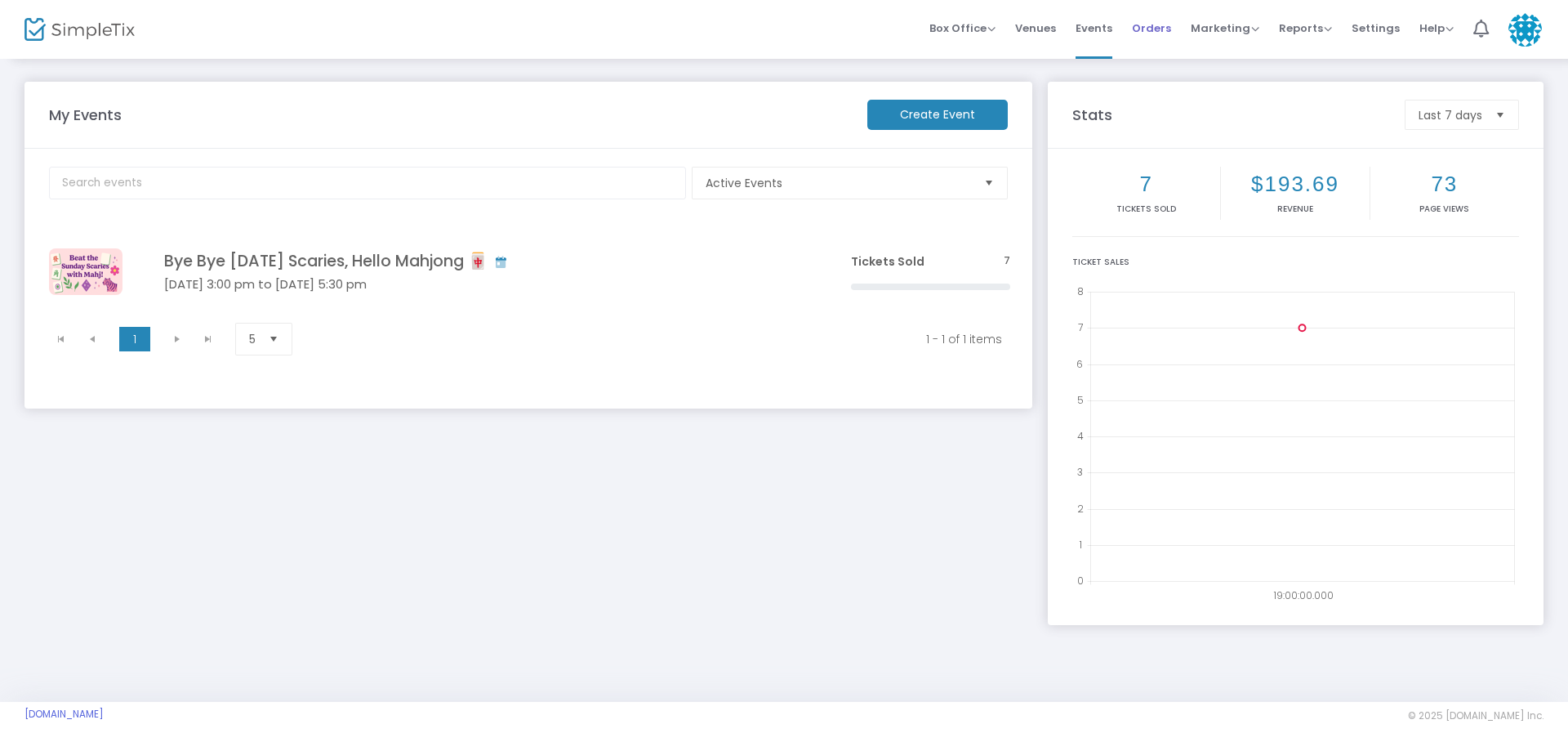
click at [1144, 27] on span "Orders" at bounding box center [1152, 28] width 39 height 42
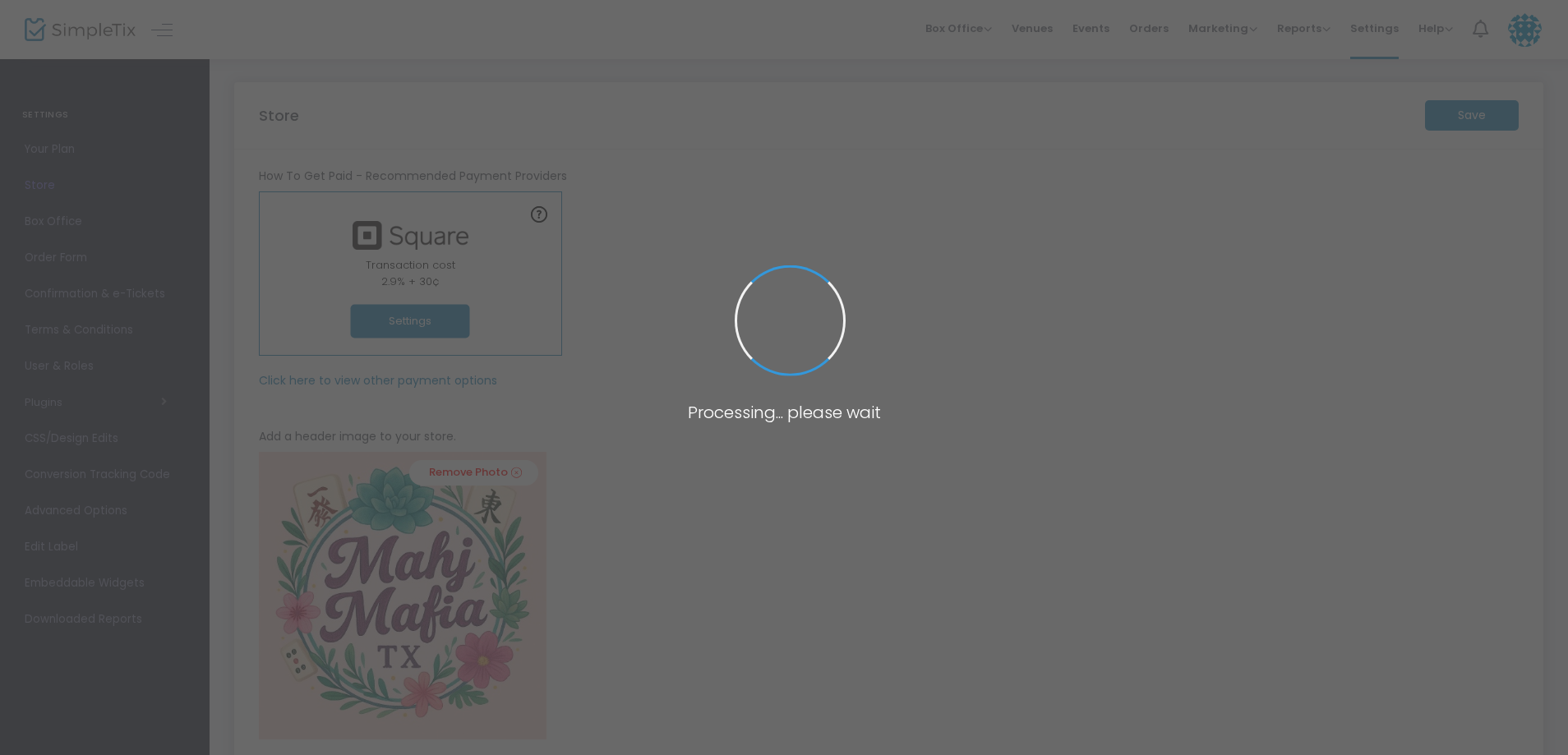
type input "[URL]"
radio input "false"
radio input "true"
type input "Mahj Mafia"
type input "+1 469-628-1559"
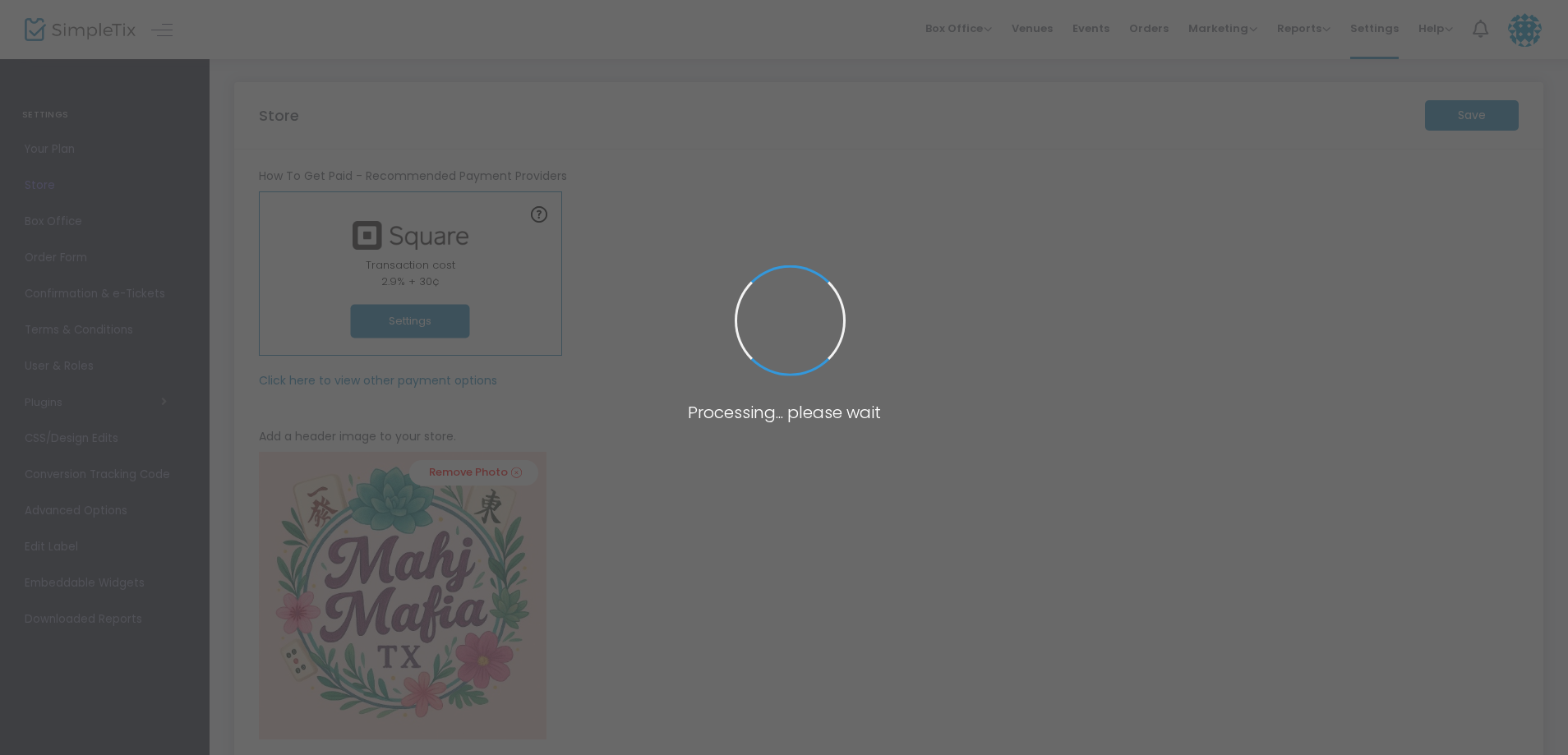
type input "www.facebook.com/share/173TYVGuTN/?mibextid=wwXIfr"
type input "MahjMafiaTX"
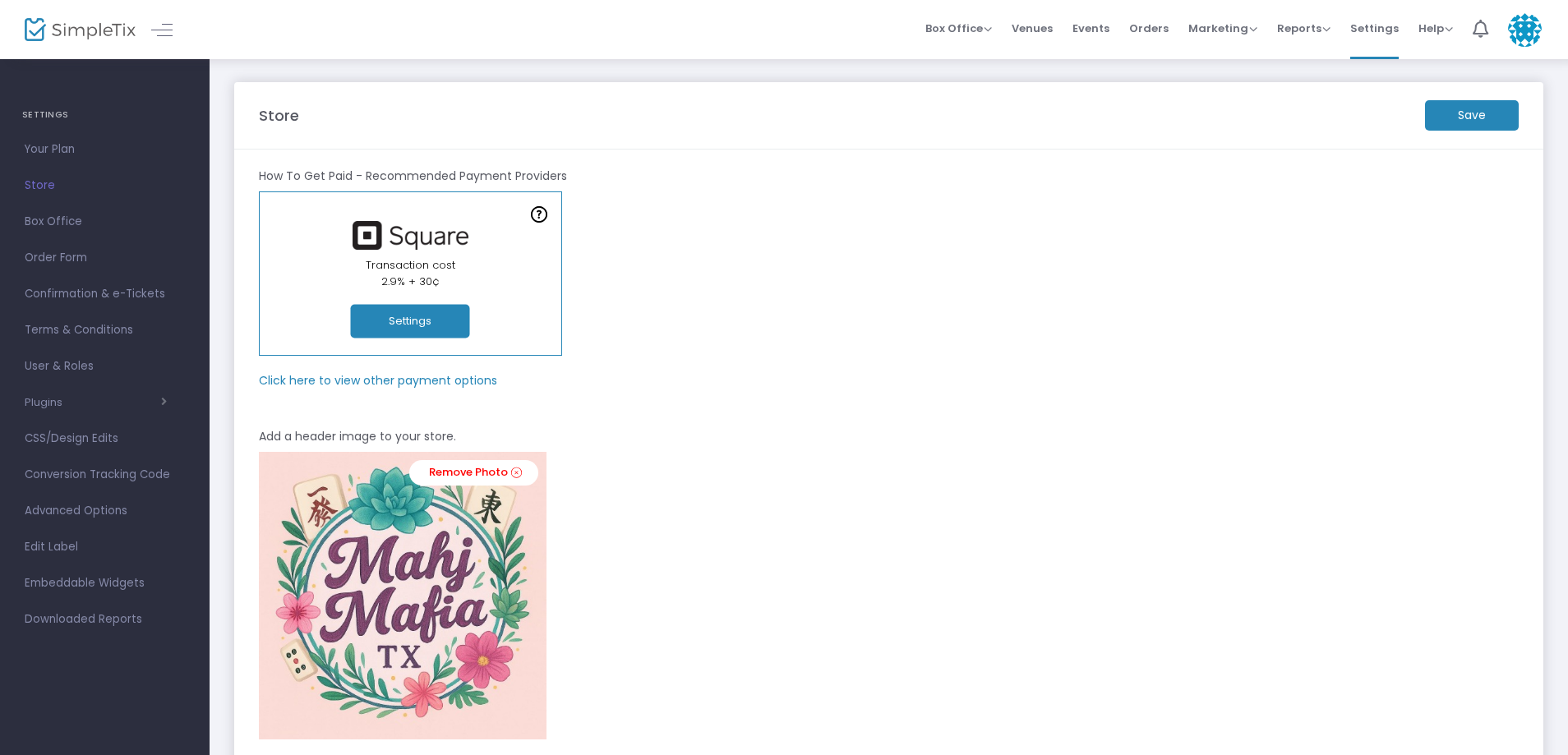
click at [396, 386] on m-panel-subtitle "Click here to view other payment options" at bounding box center [378, 380] width 238 height 18
